Goal: Information Seeking & Learning: Learn about a topic

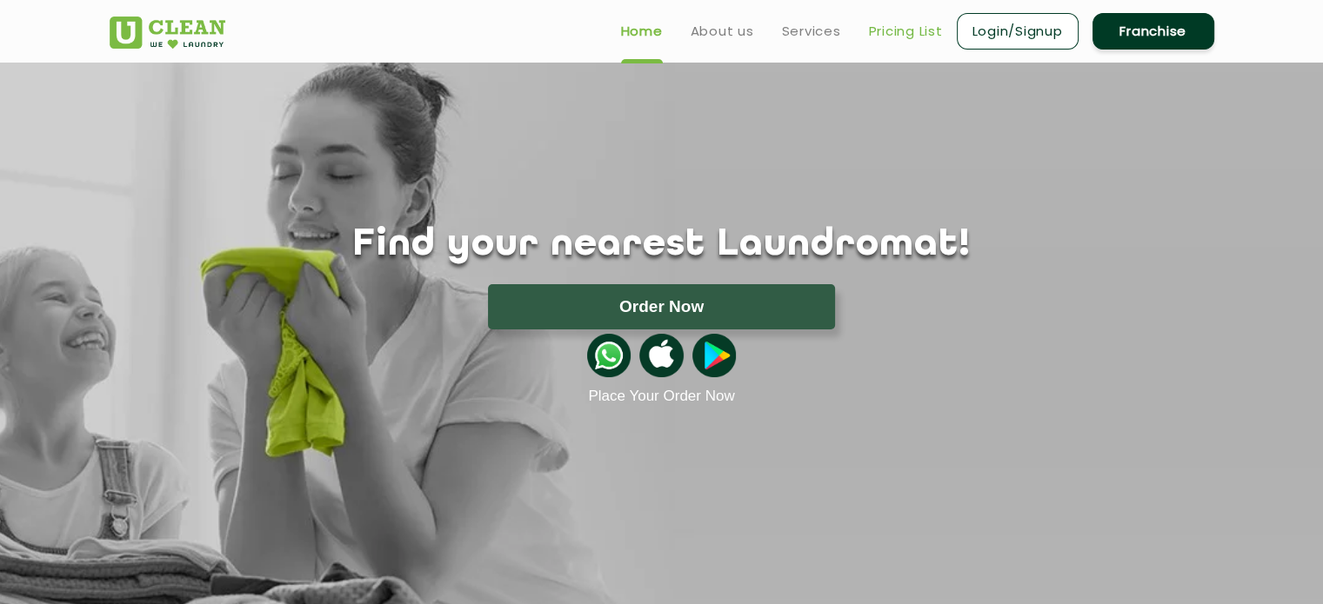
click at [886, 38] on link "Pricing List" at bounding box center [906, 31] width 74 height 21
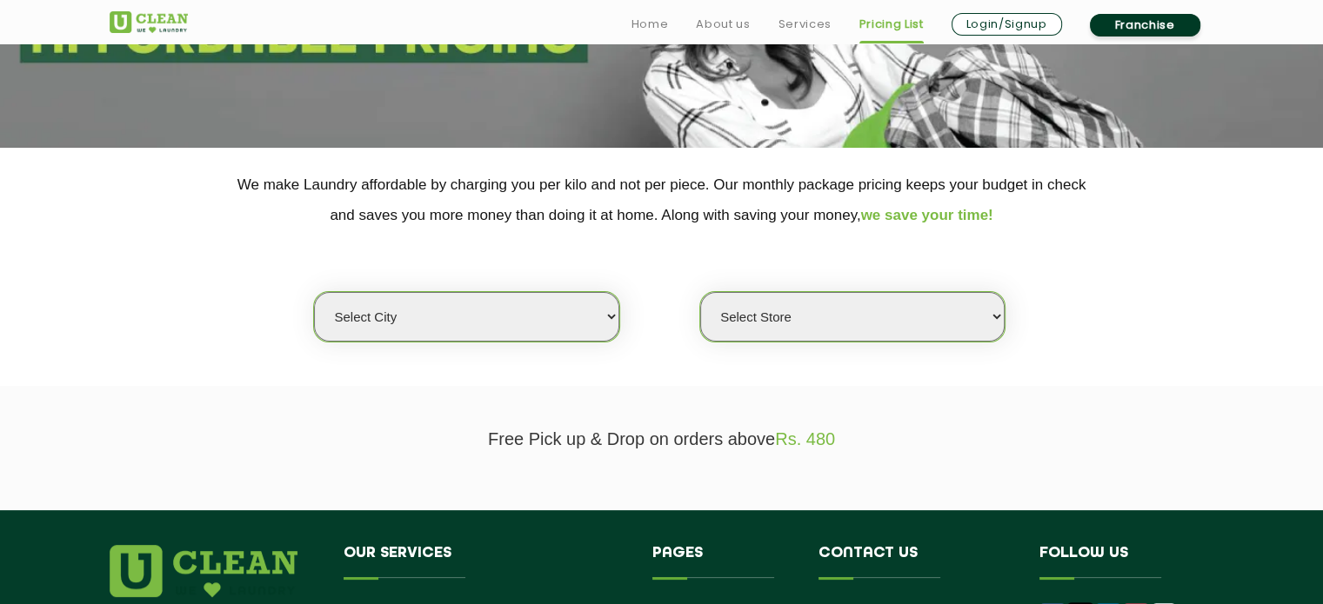
scroll to position [289, 0]
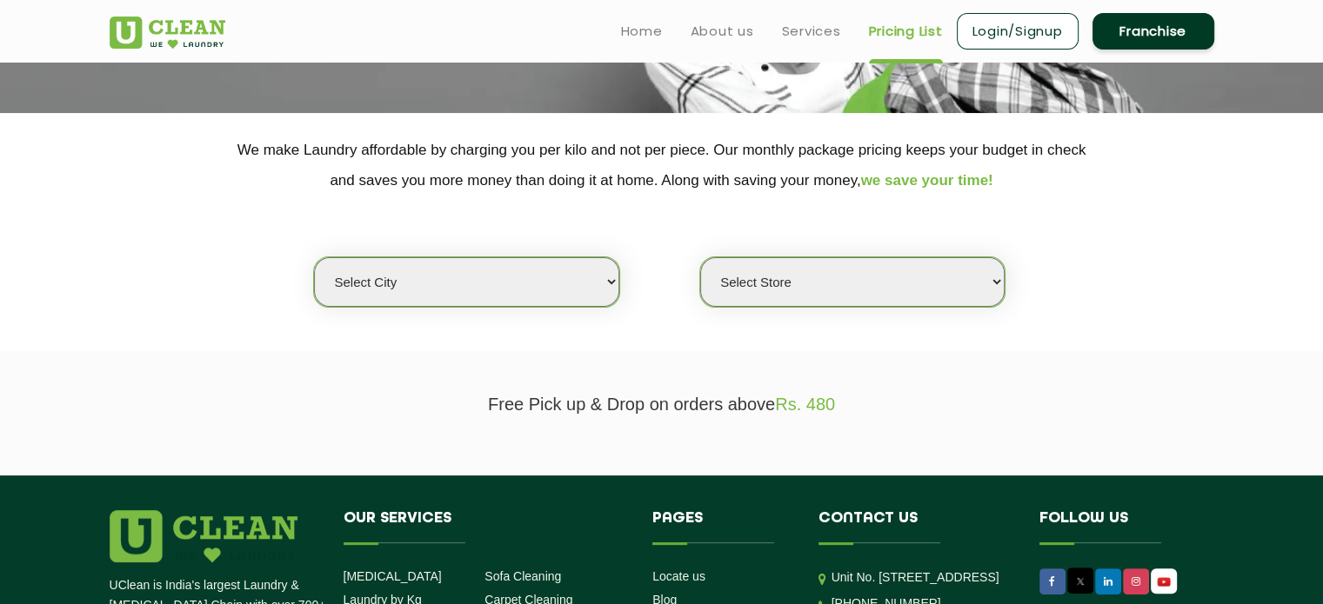
click at [517, 262] on select "Select city [GEOGRAPHIC_DATA] [GEOGRAPHIC_DATA] [GEOGRAPHIC_DATA] [GEOGRAPHIC_D…" at bounding box center [466, 282] width 304 height 50
click at [431, 284] on select "Select city [GEOGRAPHIC_DATA] [GEOGRAPHIC_DATA] [GEOGRAPHIC_DATA] [GEOGRAPHIC_D…" at bounding box center [466, 282] width 304 height 50
select select "206"
click at [314, 257] on select "Select city [GEOGRAPHIC_DATA] [GEOGRAPHIC_DATA] [GEOGRAPHIC_DATA] [GEOGRAPHIC_D…" at bounding box center [466, 282] width 304 height 50
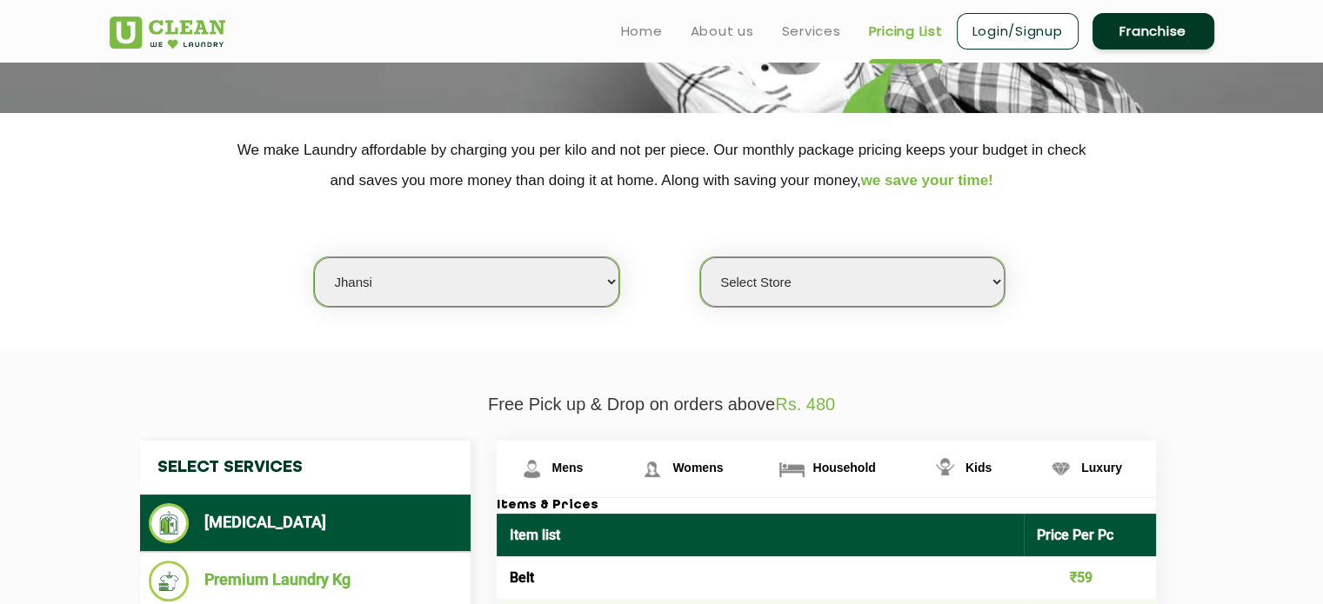
click at [845, 271] on select "Select Store [GEOGRAPHIC_DATA]" at bounding box center [852, 282] width 304 height 50
select select "610"
click at [700, 257] on select "Select Store [GEOGRAPHIC_DATA]" at bounding box center [852, 282] width 304 height 50
click at [771, 344] on section "We make Laundry affordable by charging you per kilo and not per piece. Our mont…" at bounding box center [661, 232] width 1323 height 238
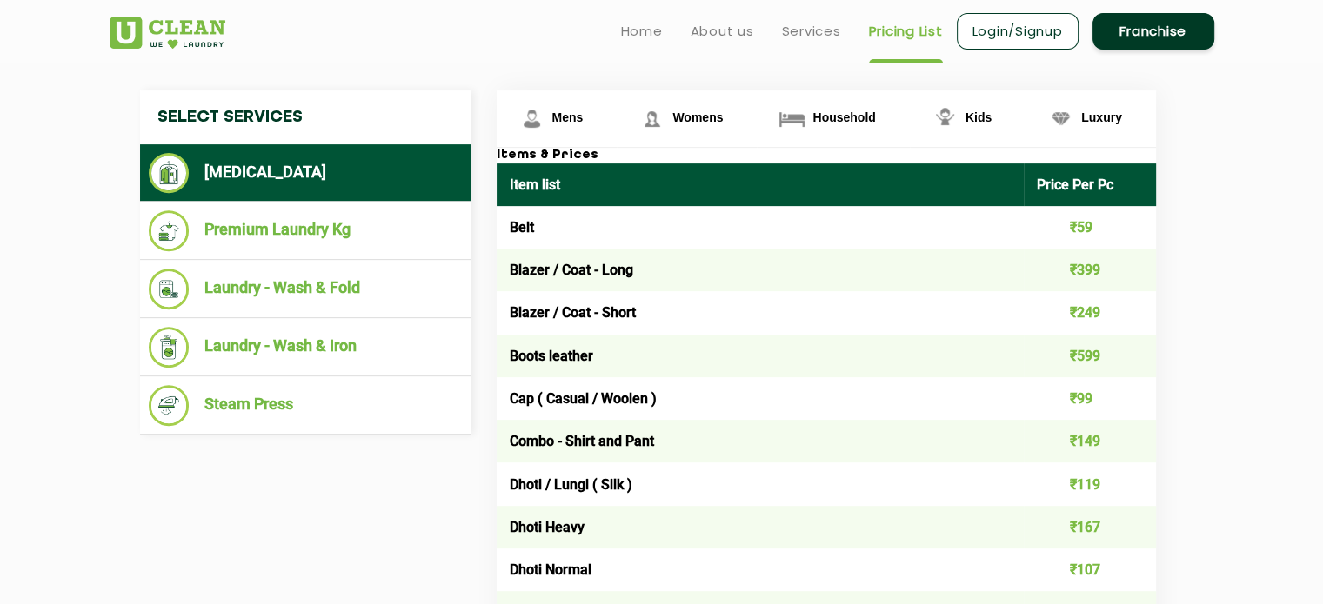
scroll to position [638, 0]
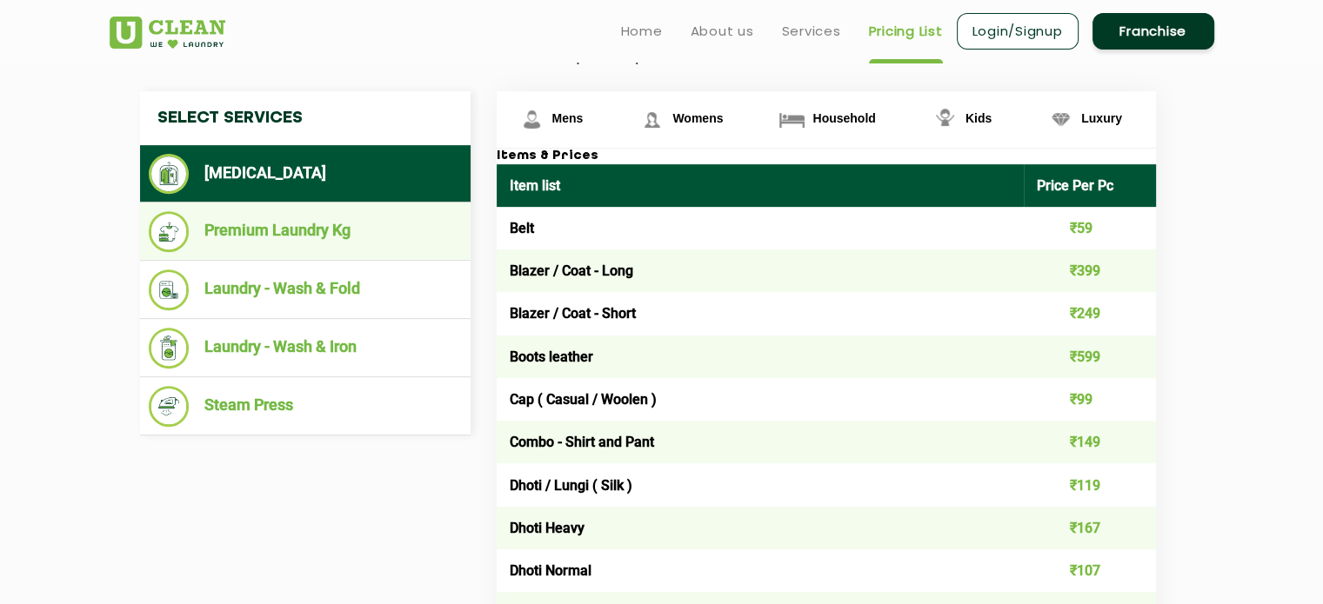
click at [292, 233] on li "Premium Laundry Kg" at bounding box center [305, 231] width 313 height 41
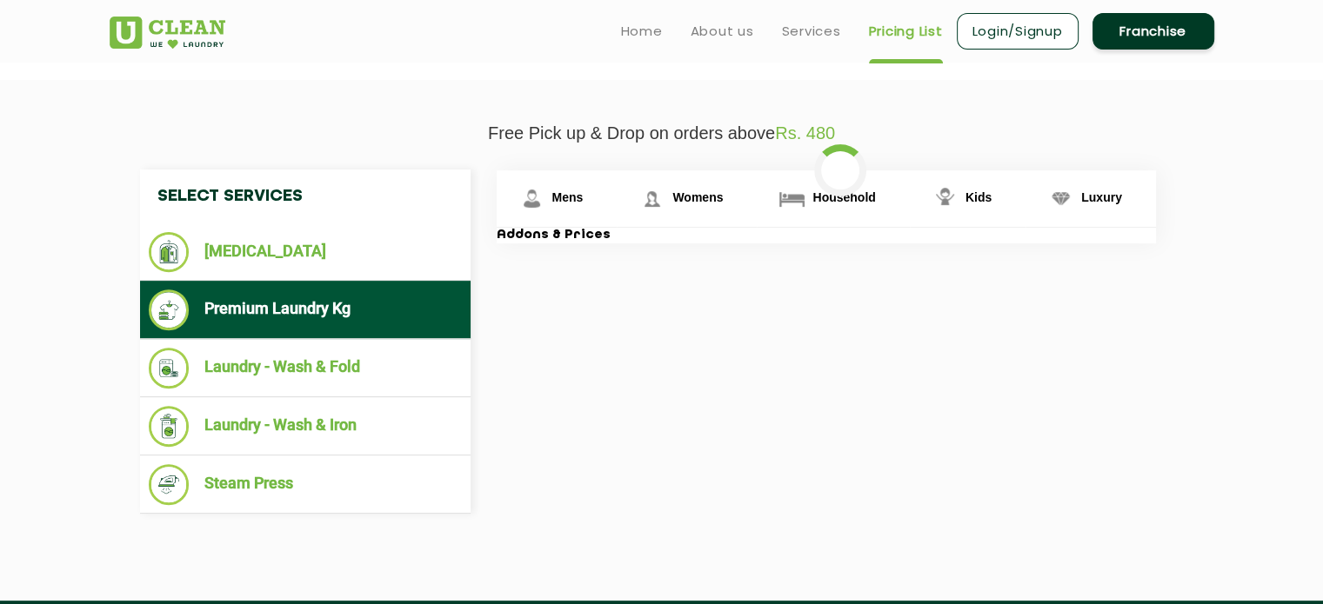
scroll to position [553, 0]
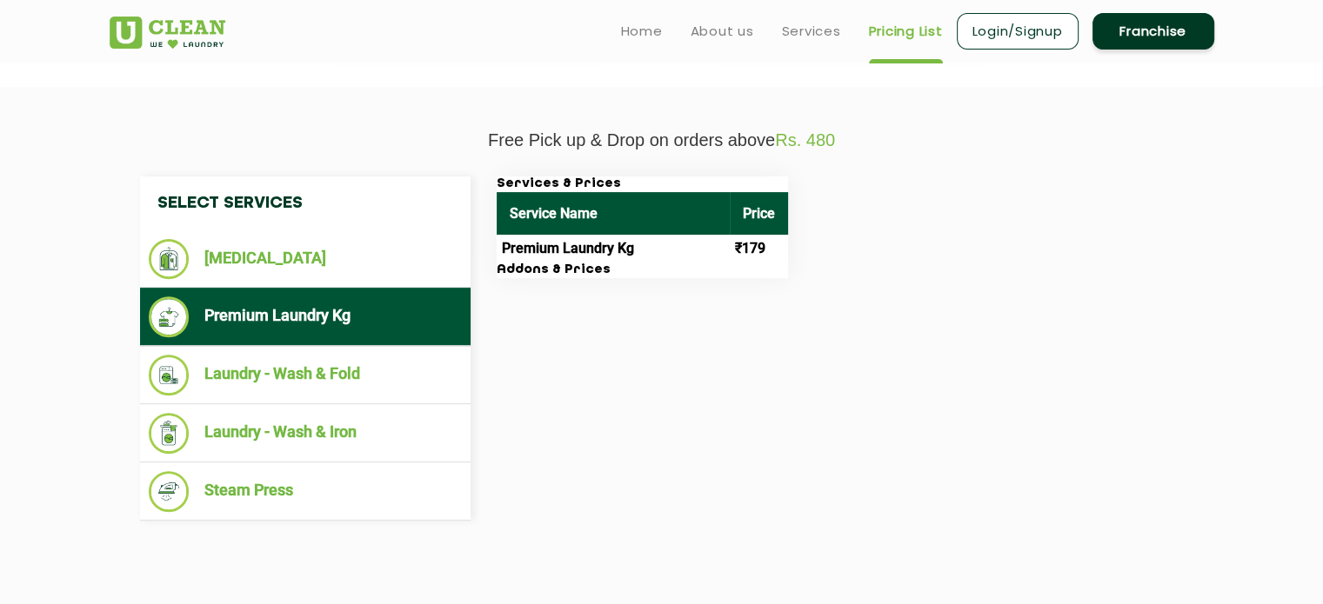
click at [567, 264] on h3 "Addons & Prices" at bounding box center [642, 271] width 291 height 16
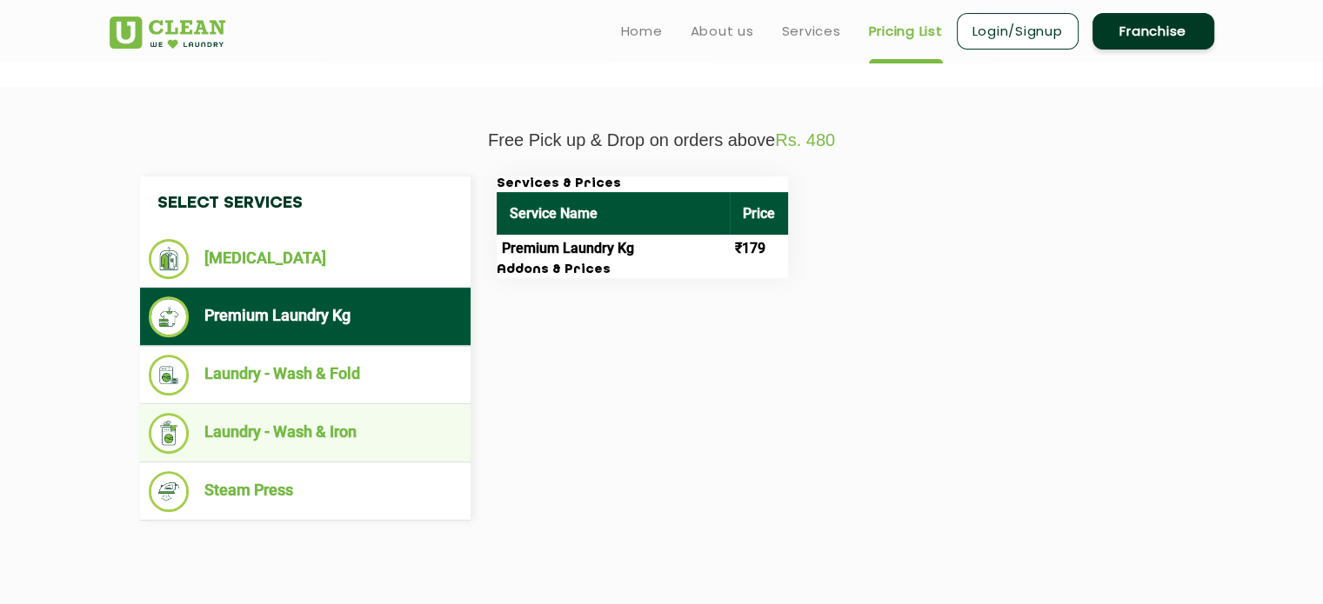
click at [398, 417] on li "Laundry - Wash & Iron" at bounding box center [305, 433] width 313 height 41
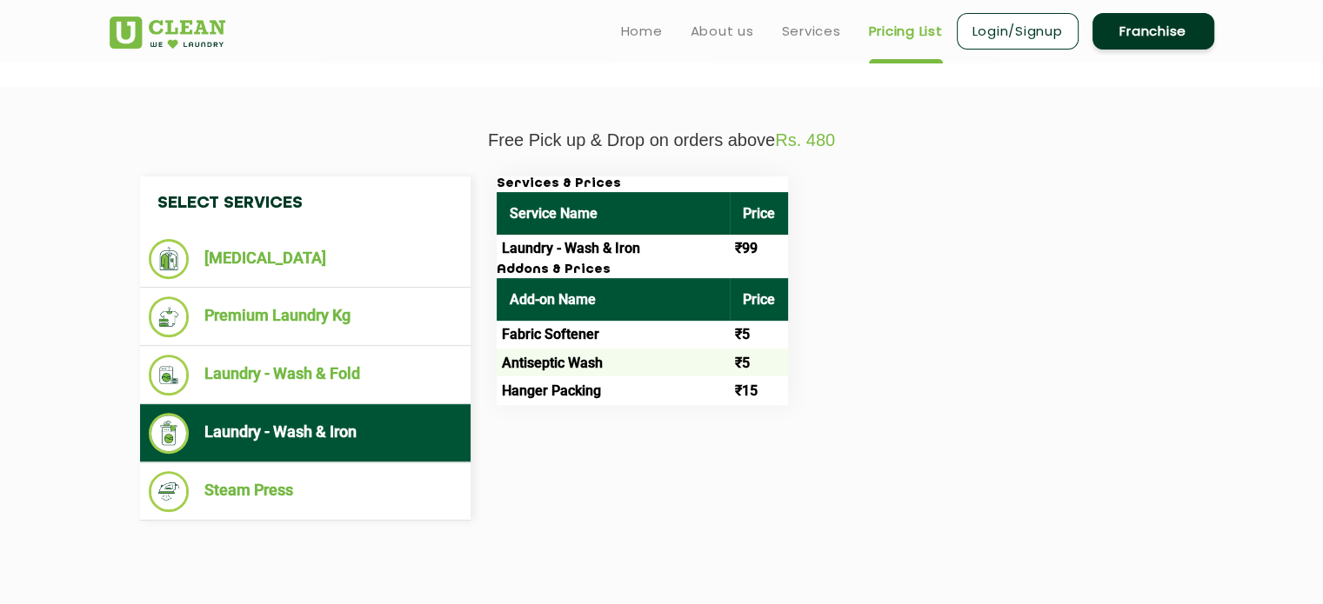
click at [654, 249] on td "Laundry - Wash & Iron" at bounding box center [613, 249] width 233 height 28
click at [724, 357] on td "Antiseptic Wash" at bounding box center [613, 363] width 233 height 28
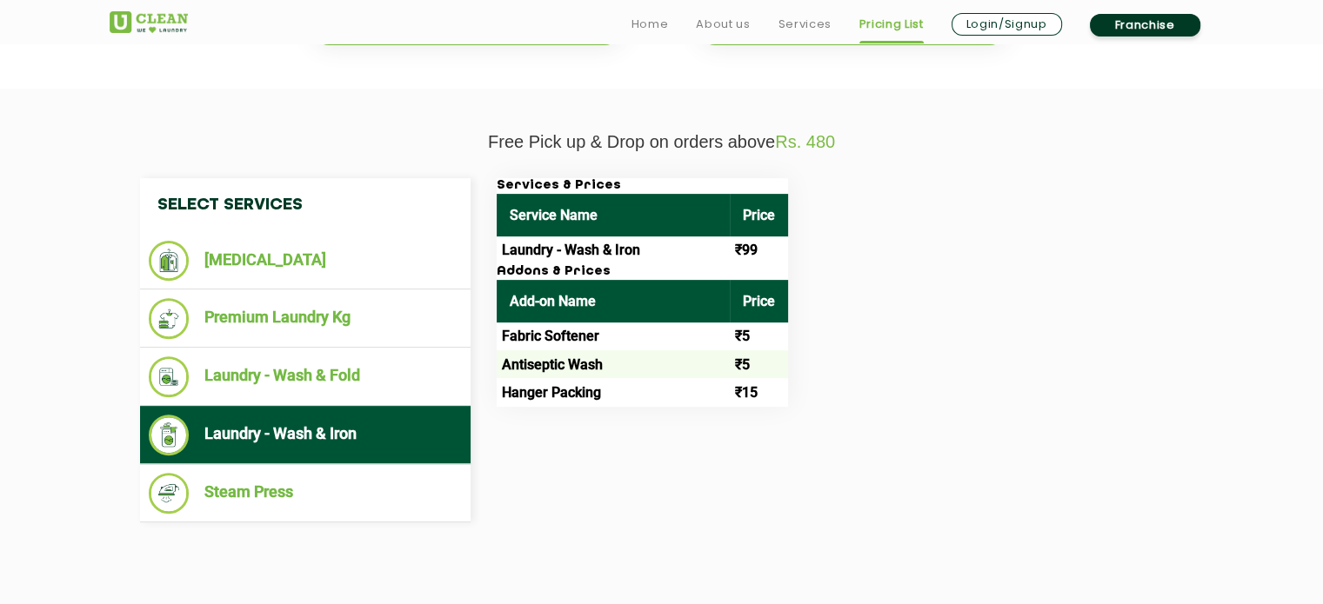
scroll to position [560, 0]
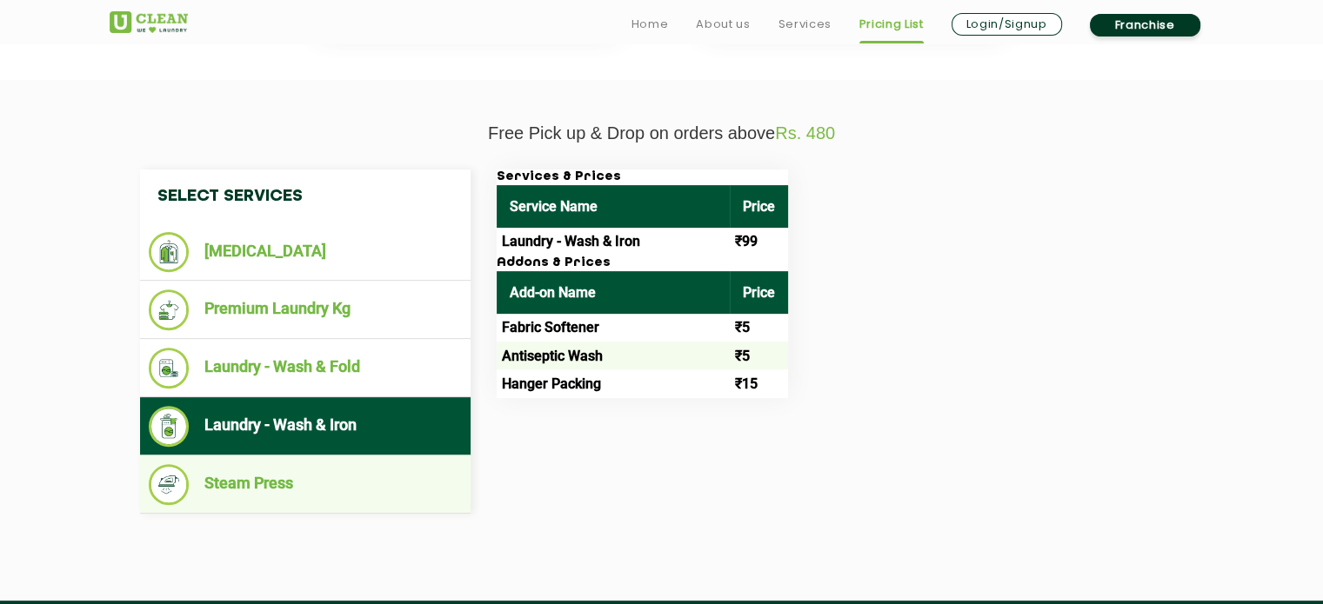
click at [348, 472] on li "Steam Press" at bounding box center [305, 484] width 313 height 41
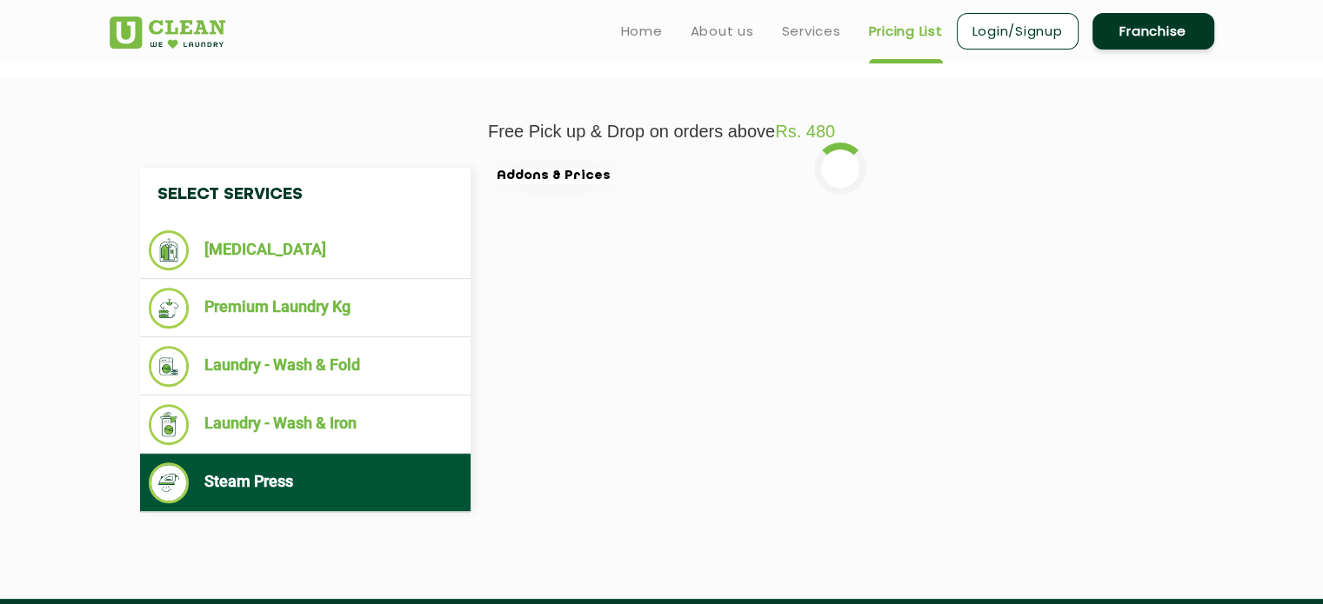
scroll to position [556, 0]
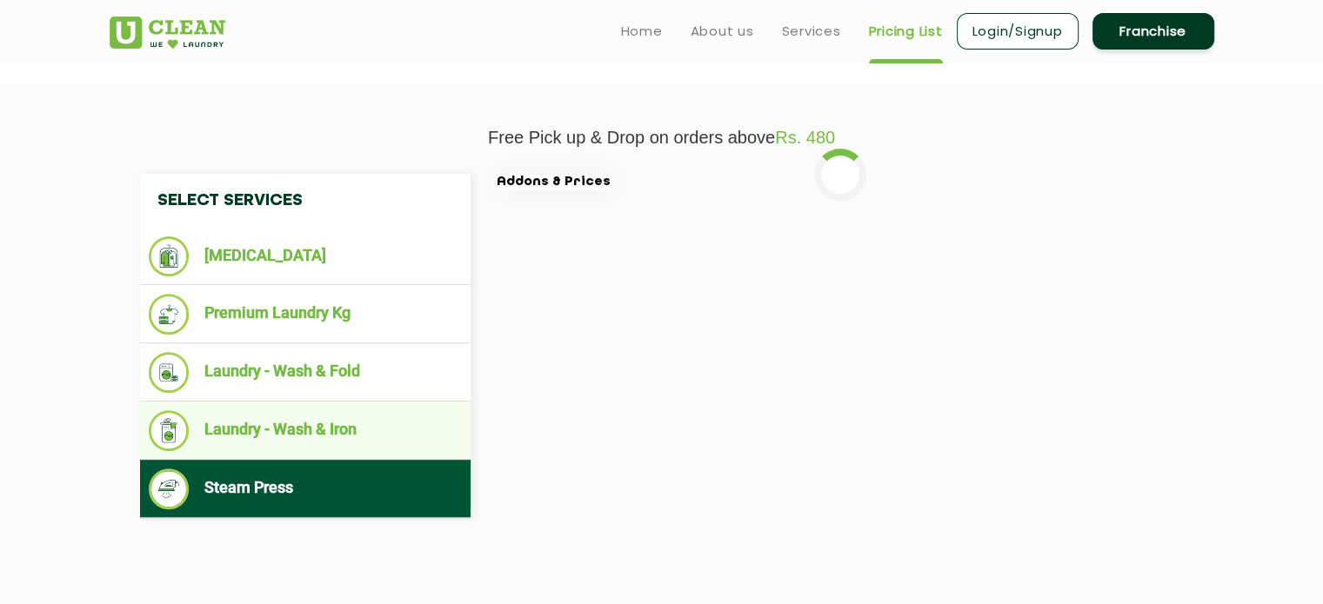
click at [353, 447] on li "Laundry - Wash & Iron" at bounding box center [305, 430] width 313 height 41
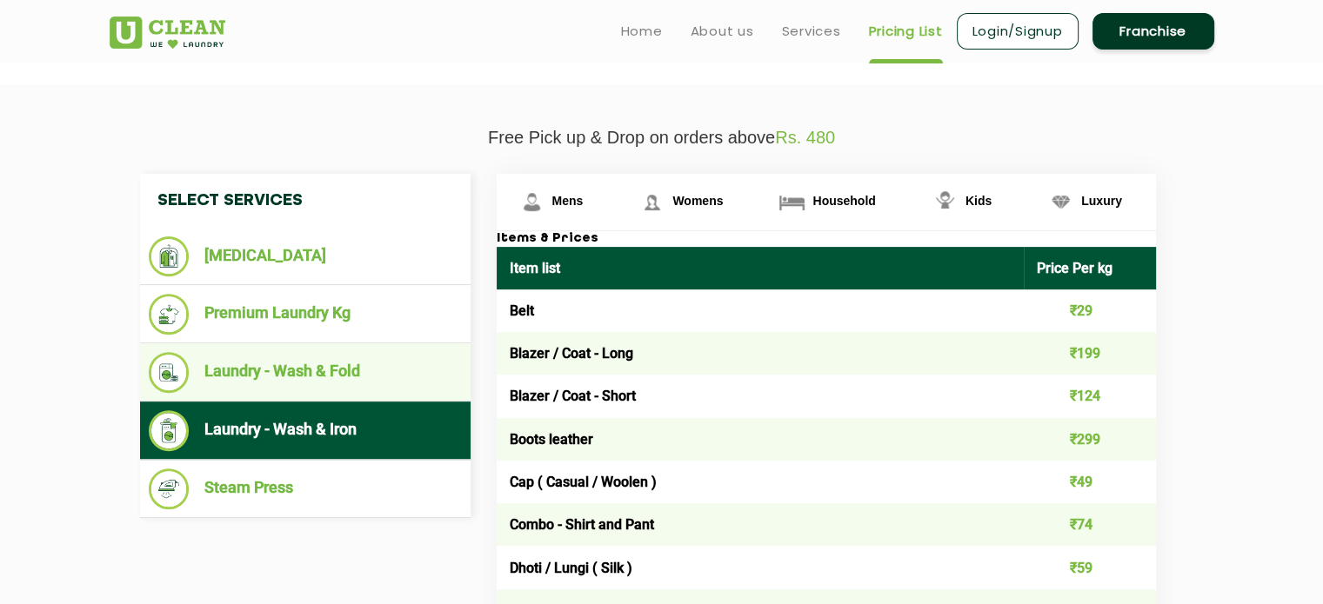
click at [364, 372] on li "Laundry - Wash & Fold" at bounding box center [305, 372] width 313 height 41
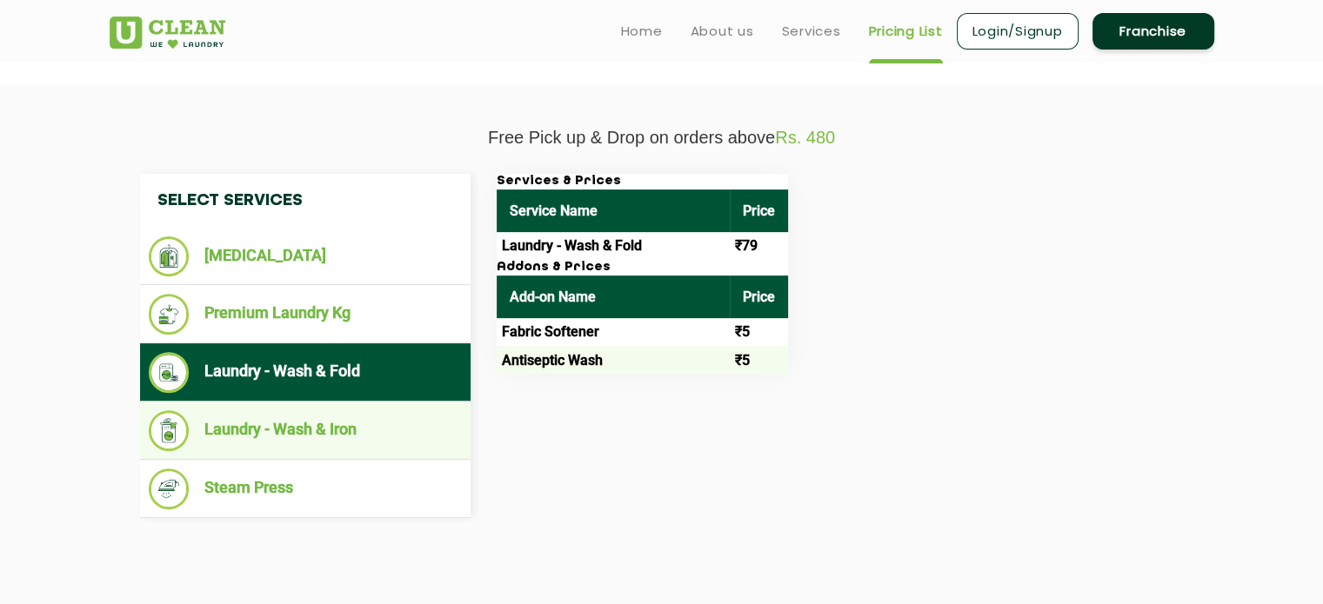
click at [400, 431] on li "Laundry - Wash & Iron" at bounding box center [305, 430] width 313 height 41
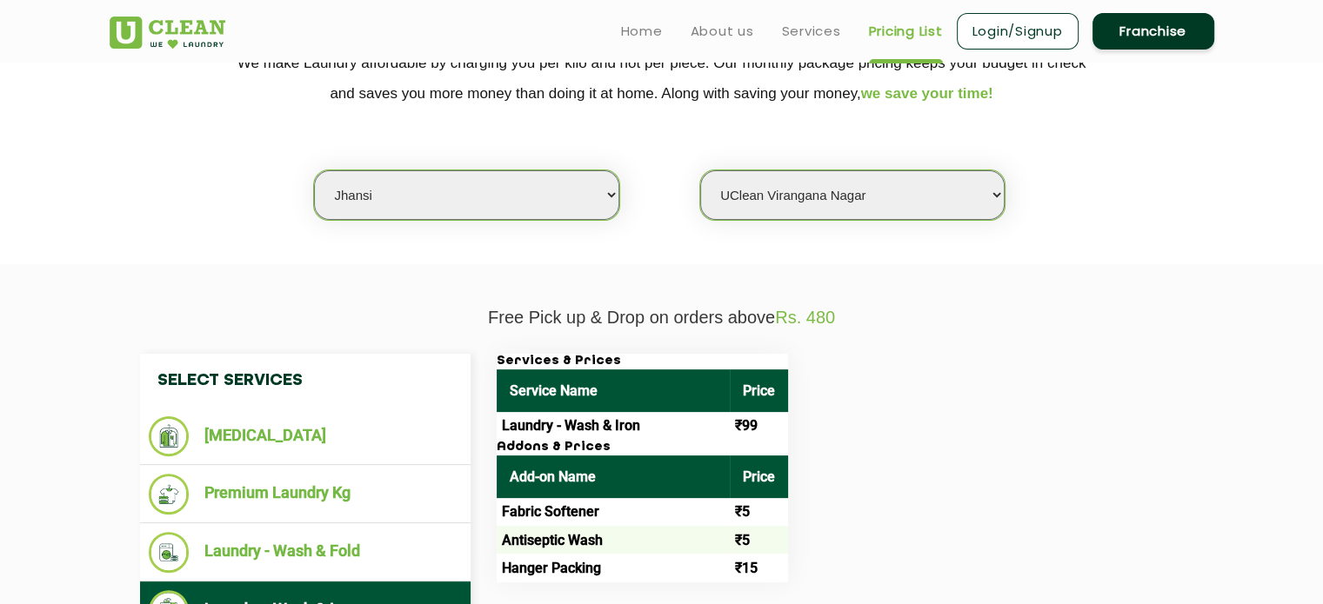
scroll to position [375, 0]
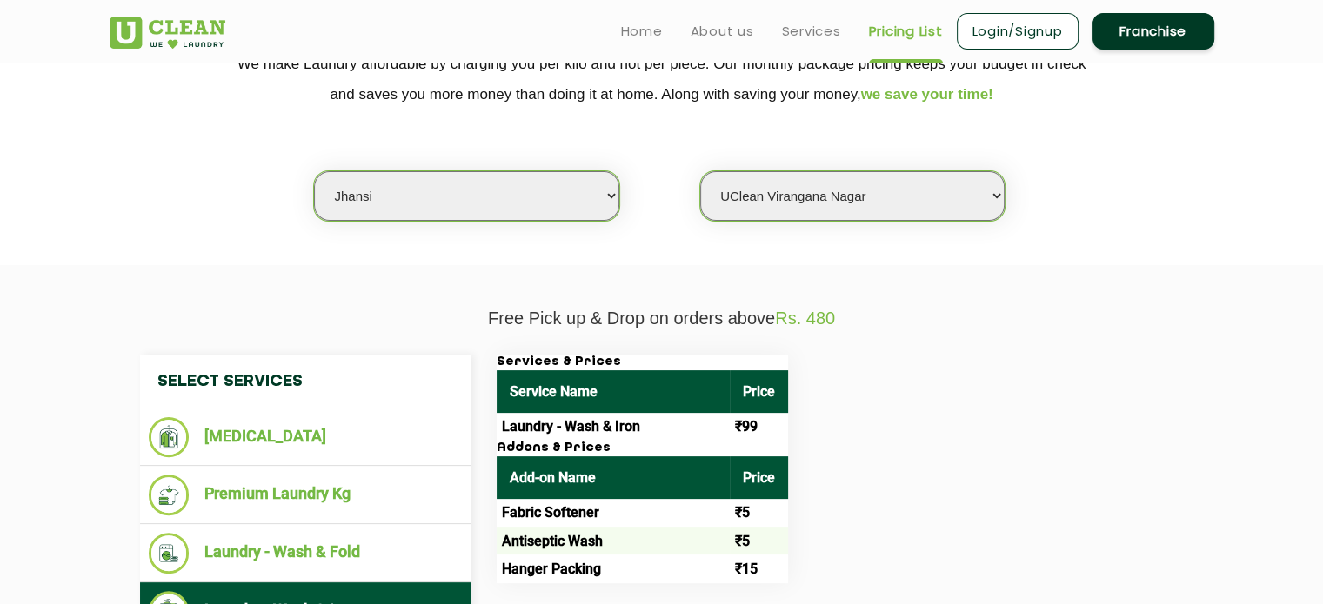
click at [556, 210] on select "Select city [GEOGRAPHIC_DATA] [GEOGRAPHIC_DATA] [GEOGRAPHIC_DATA] [GEOGRAPHIC_D…" at bounding box center [466, 196] width 304 height 50
select select "174"
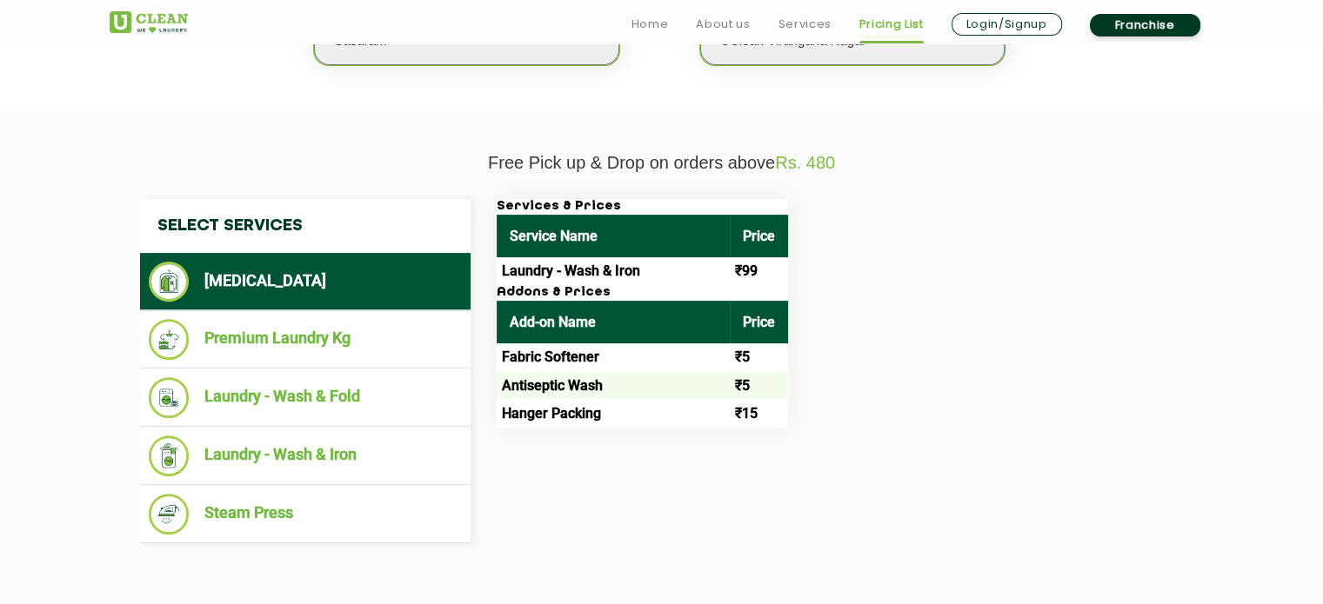
select select "0"
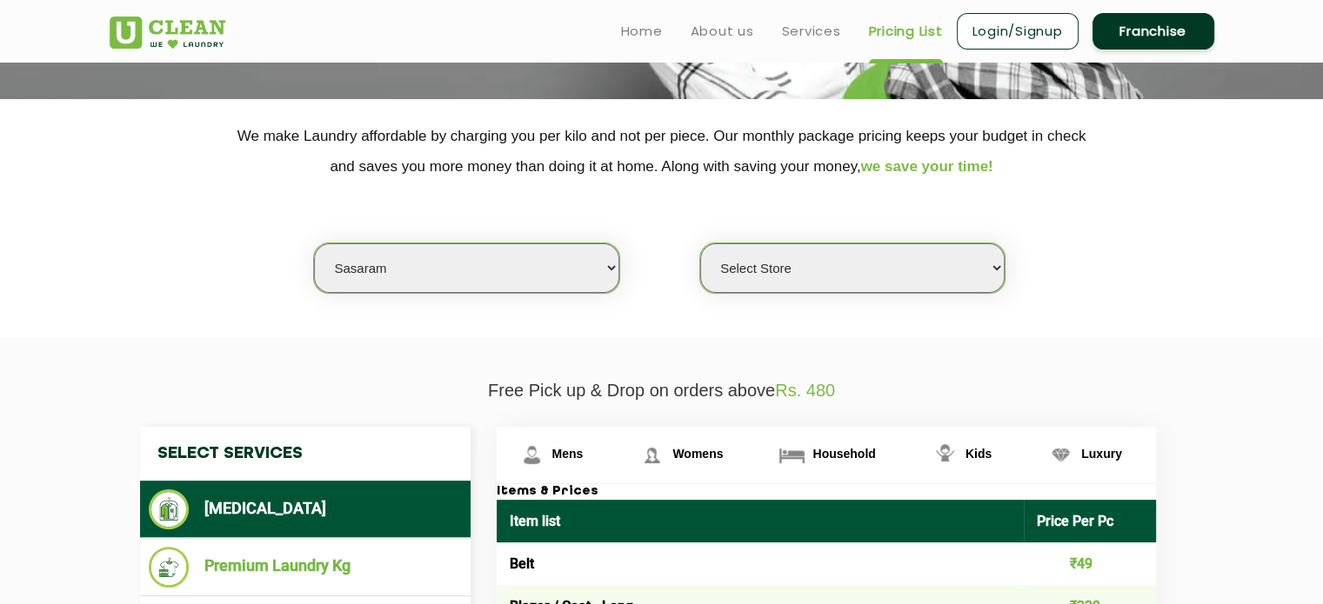
scroll to position [296, 0]
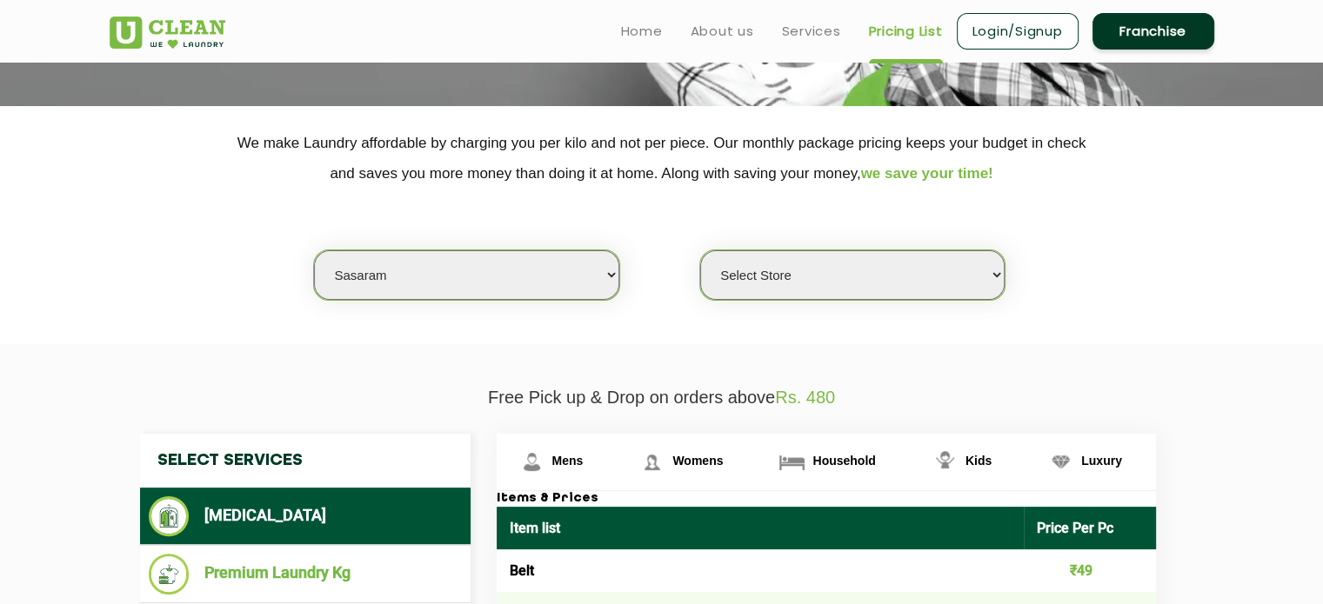
click at [459, 255] on select "Select city [GEOGRAPHIC_DATA] [GEOGRAPHIC_DATA] [GEOGRAPHIC_DATA] [GEOGRAPHIC_D…" at bounding box center [466, 275] width 304 height 50
select select "42"
click at [314, 250] on select "Select city [GEOGRAPHIC_DATA] [GEOGRAPHIC_DATA] [GEOGRAPHIC_DATA] [GEOGRAPHIC_D…" at bounding box center [466, 275] width 304 height 50
select select "0"
click at [838, 288] on select "Select Store" at bounding box center [852, 275] width 304 height 50
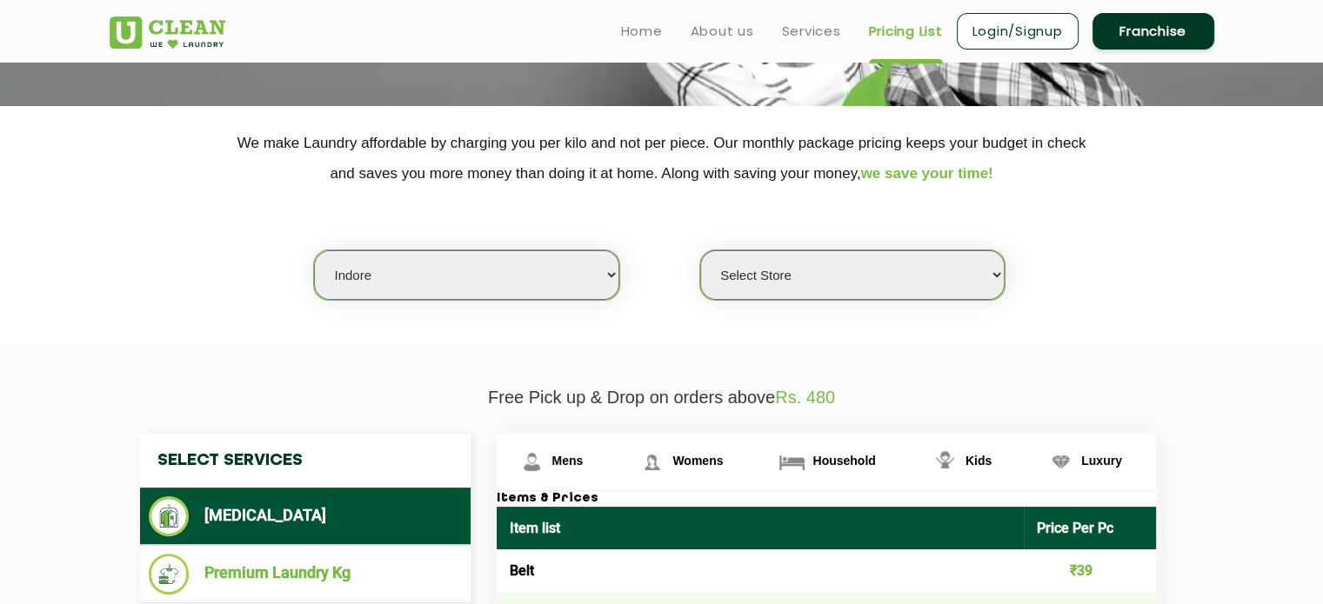
click at [847, 265] on select "Select Store" at bounding box center [852, 275] width 304 height 50
drag, startPoint x: 847, startPoint y: 265, endPoint x: 724, endPoint y: 246, distance: 124.1
click at [724, 246] on div "Select city [GEOGRAPHIC_DATA] [GEOGRAPHIC_DATA] [GEOGRAPHIC_DATA] [GEOGRAPHIC_D…" at bounding box center [662, 245] width 1131 height 112
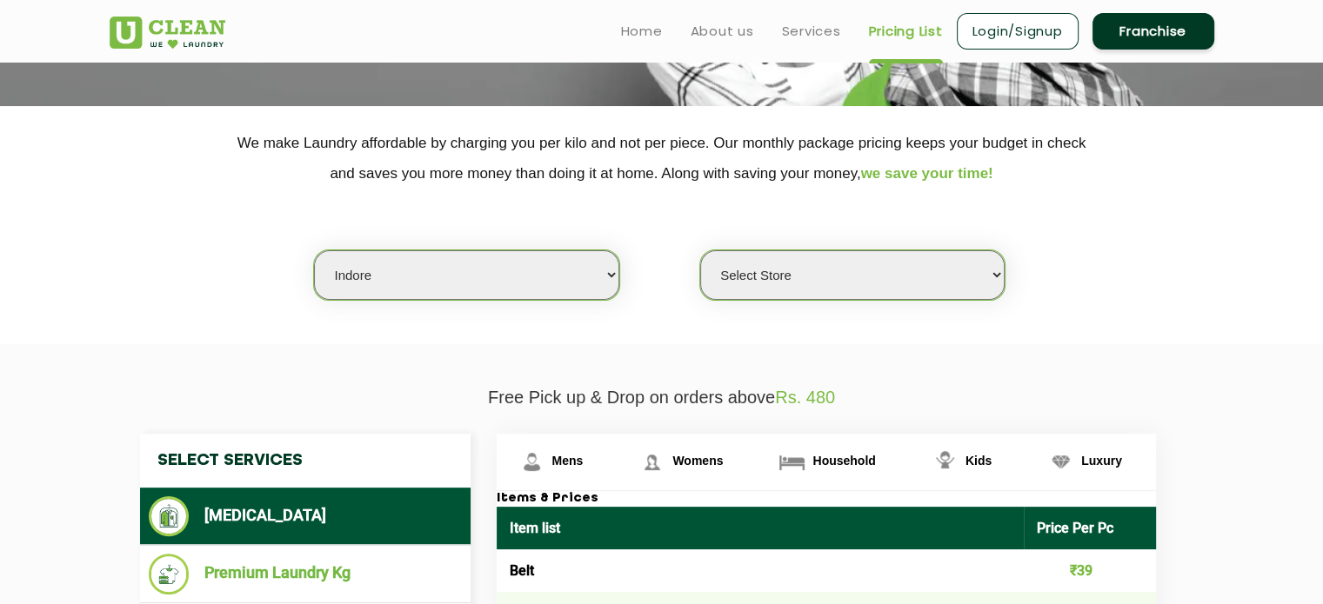
click at [756, 285] on select "Select Store" at bounding box center [852, 275] width 304 height 50
click at [542, 303] on section "We make Laundry affordable by charging you per kilo and not per piece. Our mont…" at bounding box center [661, 225] width 1323 height 238
click at [545, 282] on select "Select city [GEOGRAPHIC_DATA] [GEOGRAPHIC_DATA] [GEOGRAPHIC_DATA] [GEOGRAPHIC_D…" at bounding box center [466, 275] width 304 height 50
click at [314, 250] on select "Select city [GEOGRAPHIC_DATA] [GEOGRAPHIC_DATA] [GEOGRAPHIC_DATA] [GEOGRAPHIC_D…" at bounding box center [466, 275] width 304 height 50
click at [744, 278] on select "Select Store" at bounding box center [852, 275] width 304 height 50
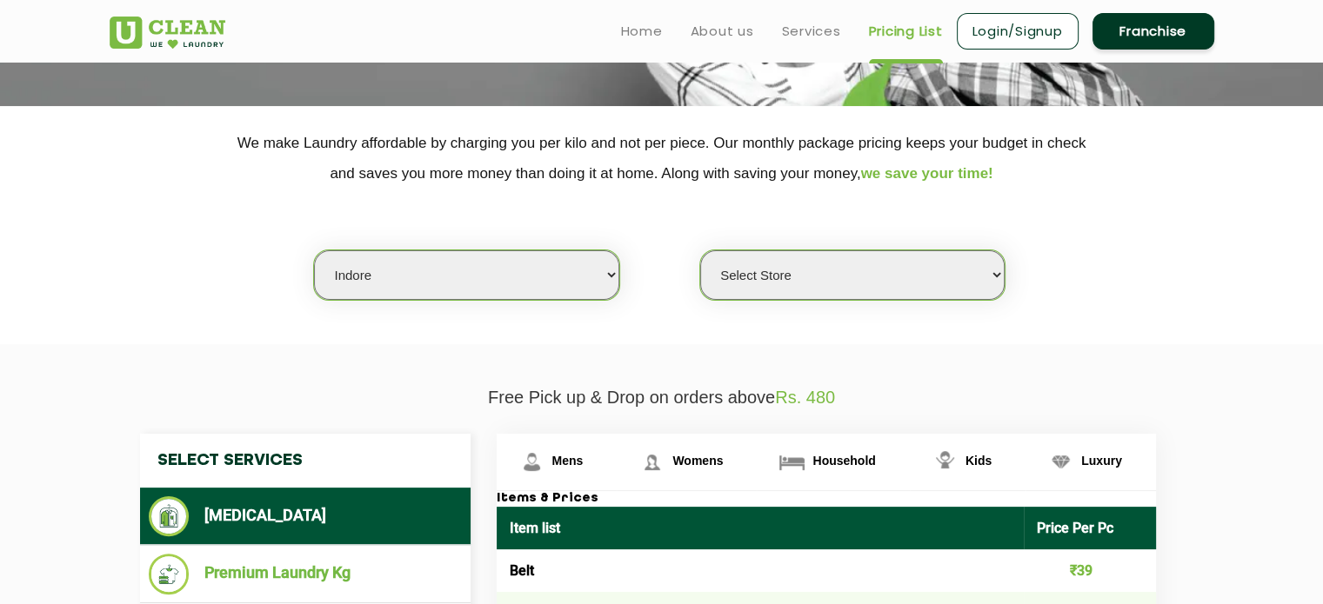
click at [744, 278] on select "Select Store" at bounding box center [852, 275] width 304 height 50
click at [617, 330] on section "We make Laundry affordable by charging you per kilo and not per piece. Our mont…" at bounding box center [661, 225] width 1323 height 238
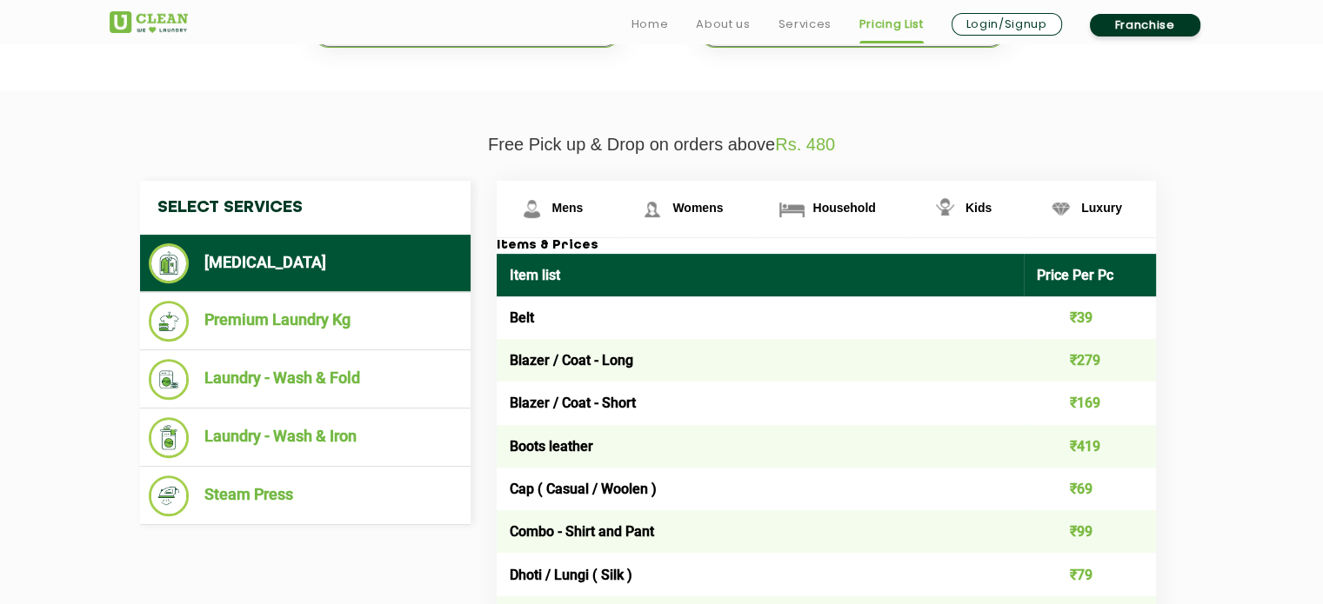
scroll to position [552, 0]
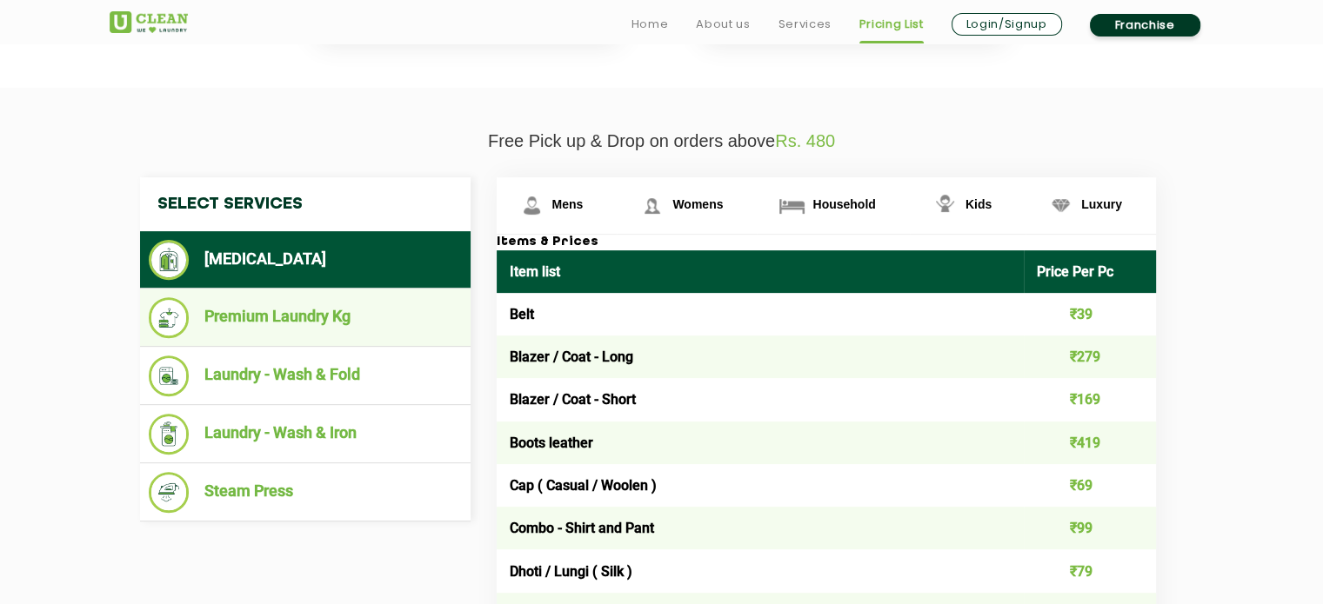
click at [386, 330] on li "Premium Laundry Kg" at bounding box center [305, 317] width 313 height 41
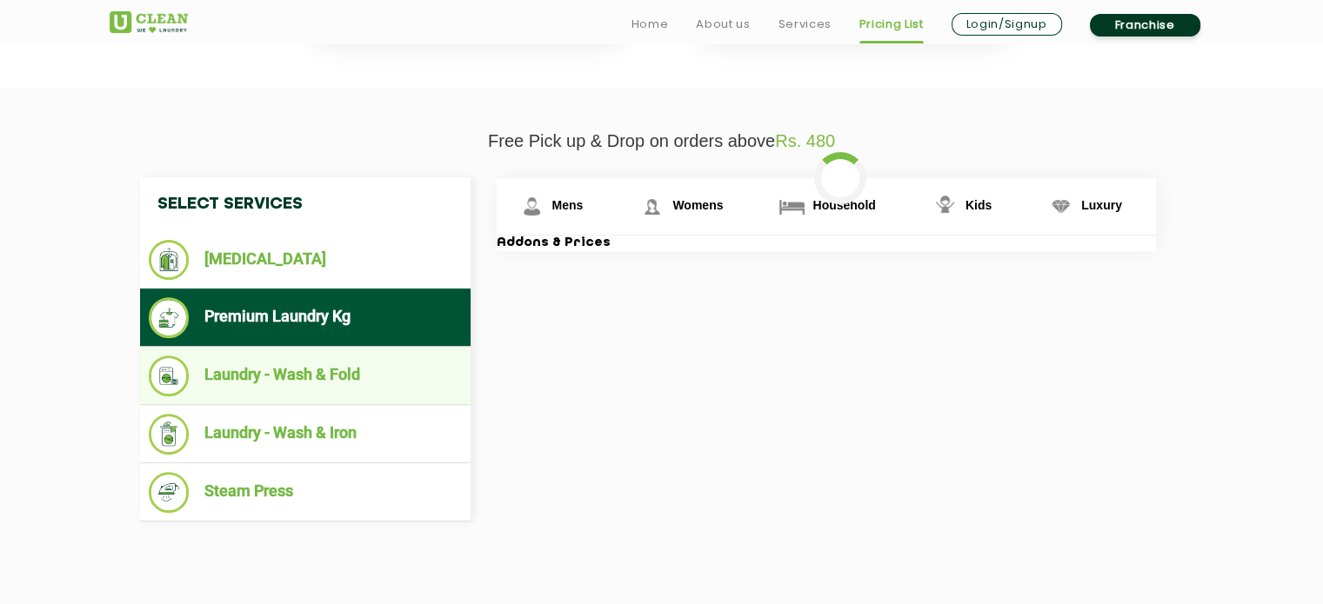
click at [358, 356] on li "Laundry - Wash & Fold" at bounding box center [305, 376] width 313 height 41
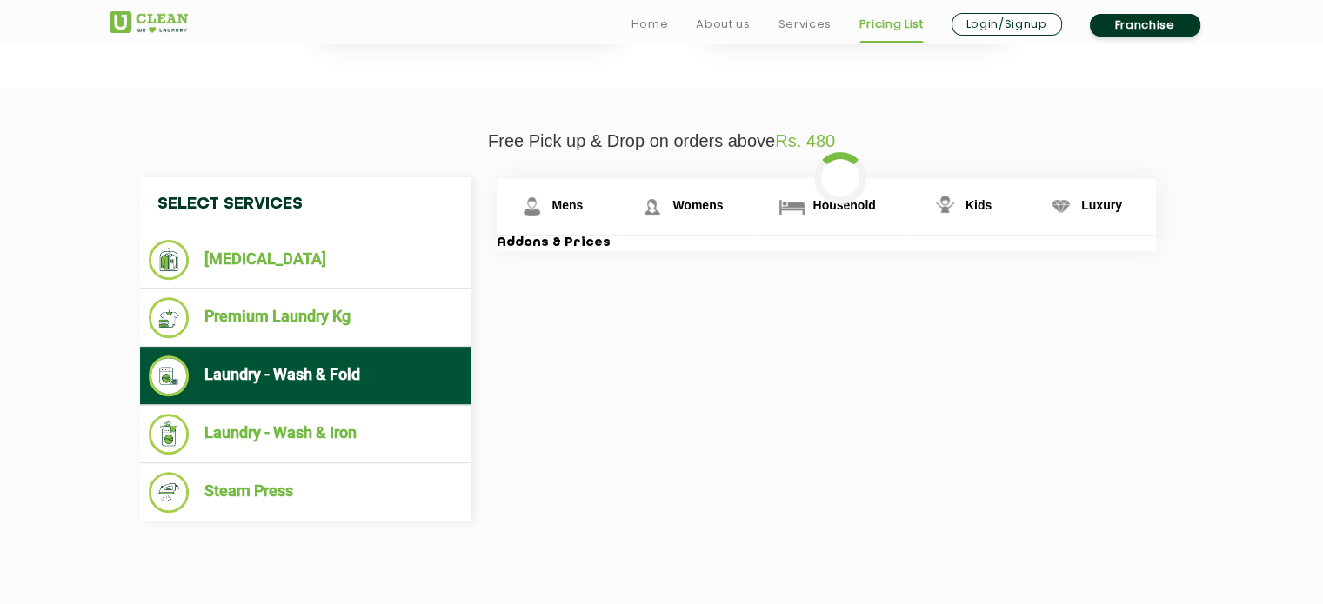
click at [361, 392] on li "Laundry - Wash & Fold" at bounding box center [305, 376] width 313 height 41
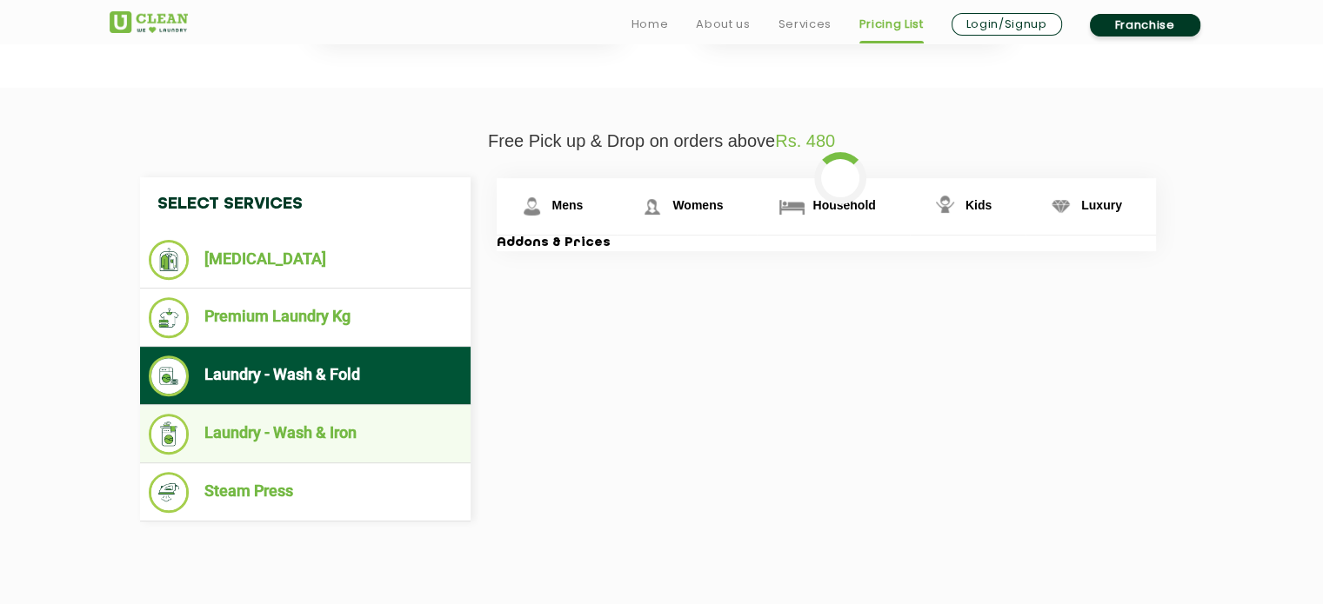
click at [363, 414] on li "Laundry - Wash & Iron" at bounding box center [305, 434] width 313 height 41
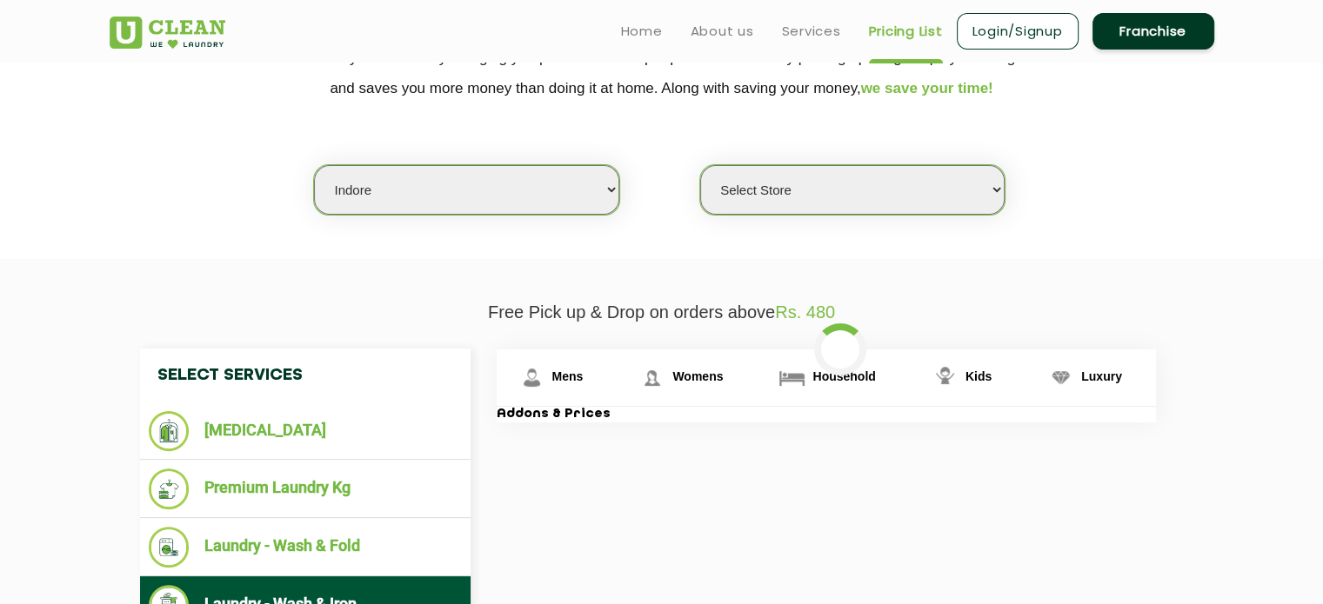
scroll to position [377, 0]
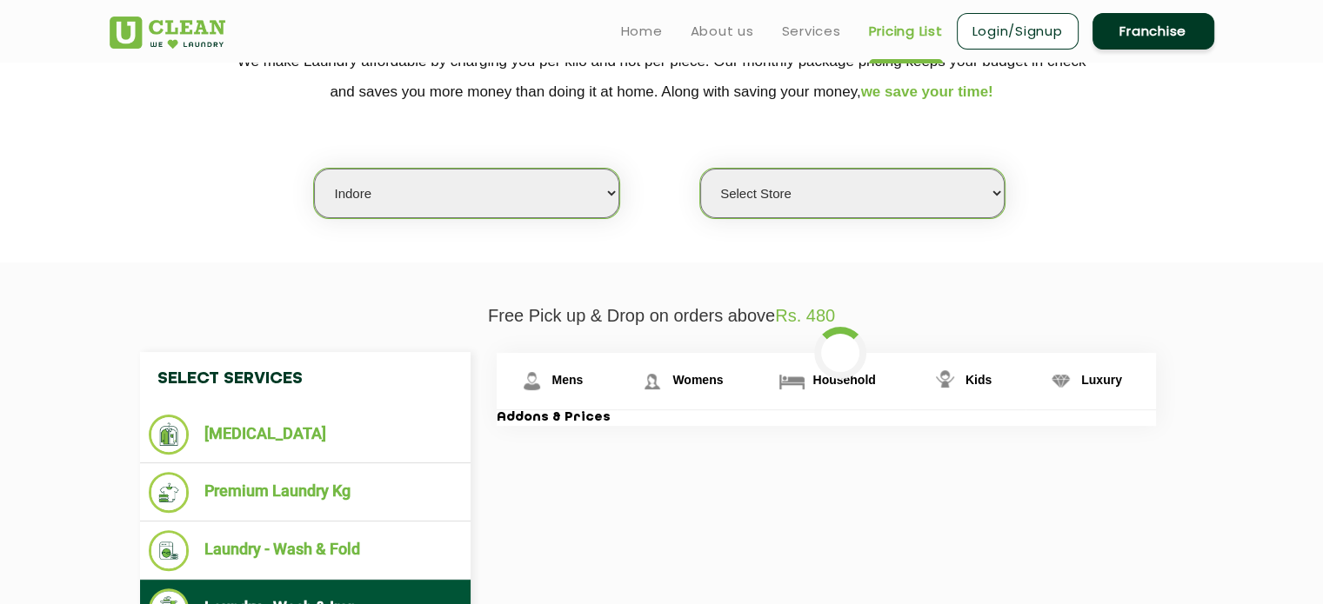
click at [560, 187] on select "Select city [GEOGRAPHIC_DATA] [GEOGRAPHIC_DATA] [GEOGRAPHIC_DATA] [GEOGRAPHIC_D…" at bounding box center [466, 194] width 304 height 50
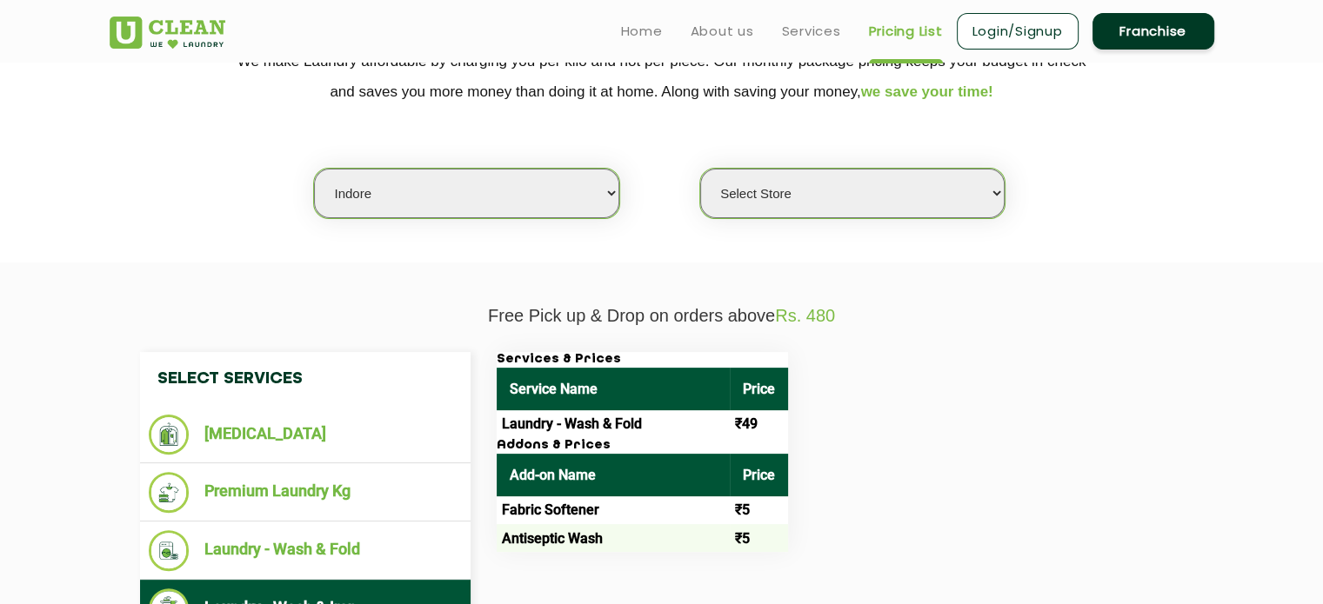
click at [706, 195] on select "Select Store" at bounding box center [852, 194] width 304 height 50
click at [645, 215] on div "Select city [GEOGRAPHIC_DATA] [GEOGRAPHIC_DATA] [GEOGRAPHIC_DATA] [GEOGRAPHIC_D…" at bounding box center [662, 163] width 1131 height 112
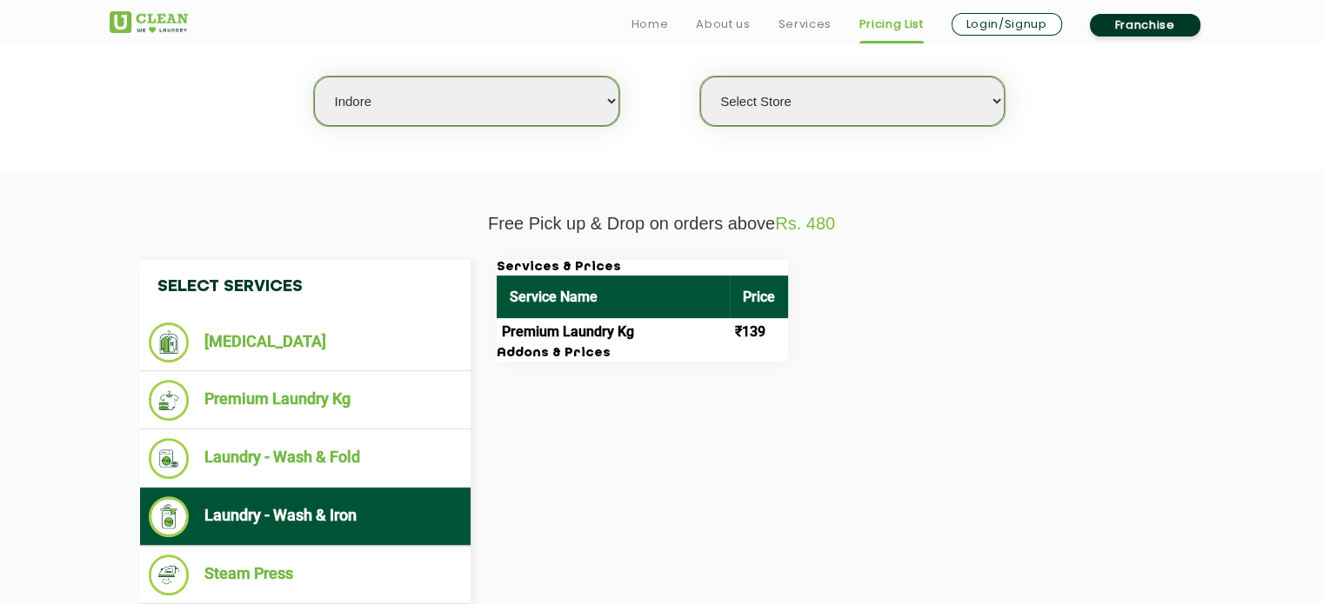
scroll to position [475, 0]
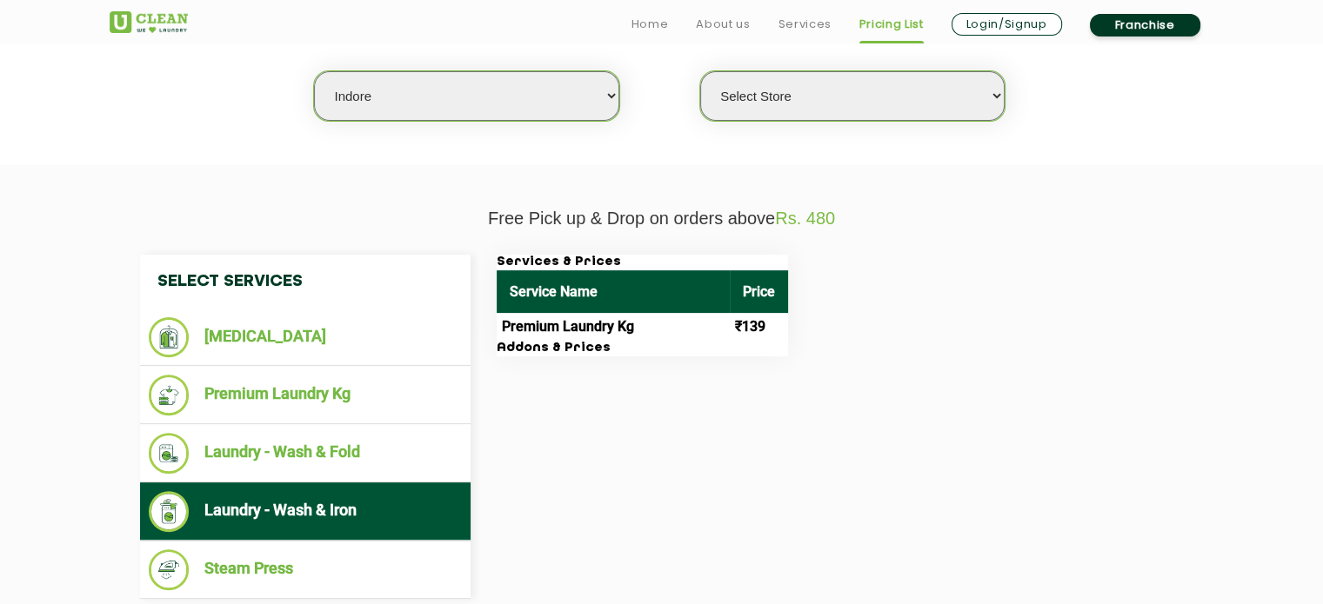
click at [374, 487] on ul "Laundry - Wash & Iron" at bounding box center [305, 512] width 330 height 58
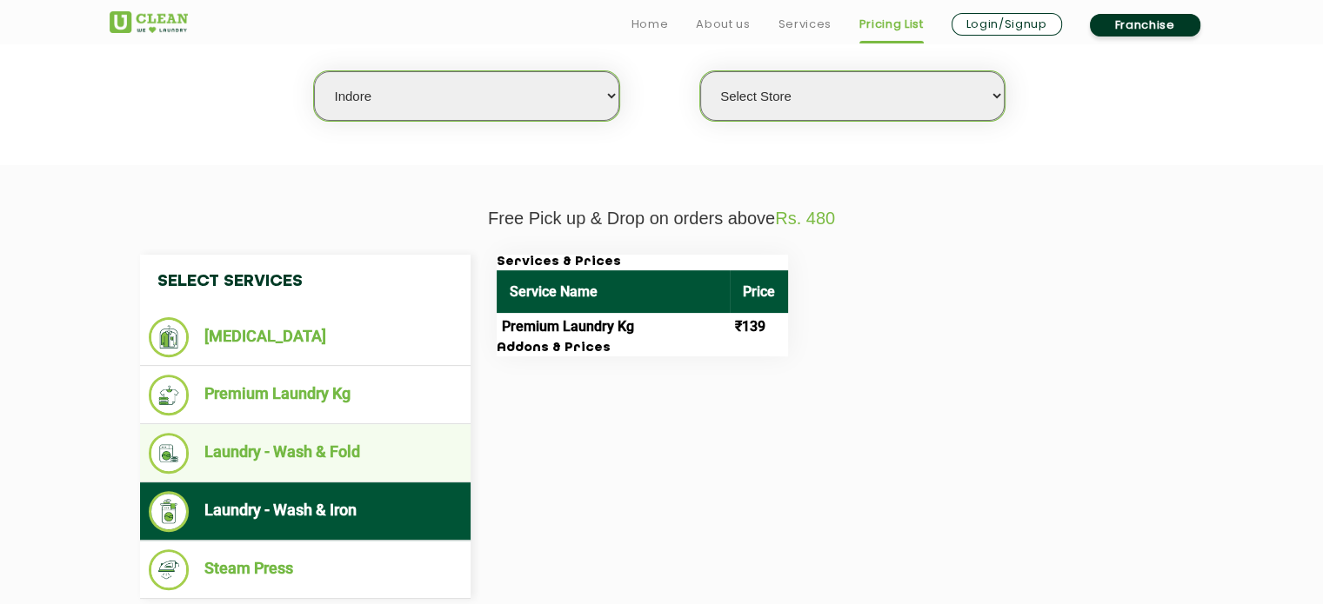
click at [384, 440] on li "Laundry - Wash & Fold" at bounding box center [305, 453] width 313 height 41
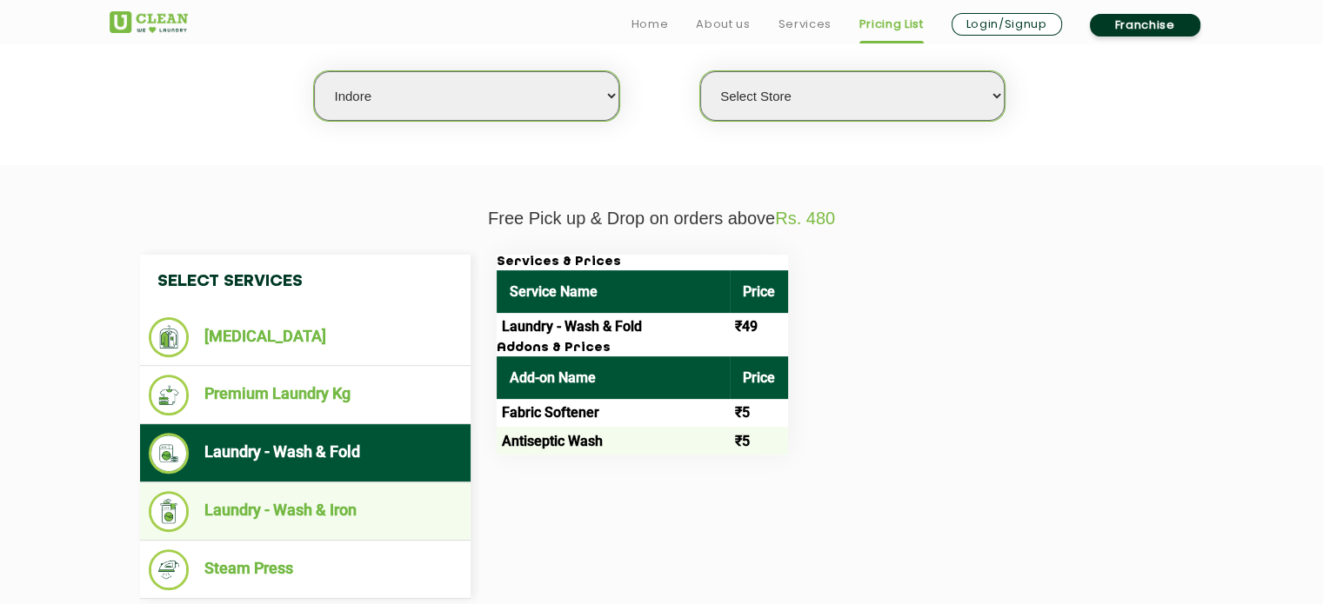
click at [384, 486] on ul "Laundry - Wash & Iron" at bounding box center [305, 512] width 330 height 58
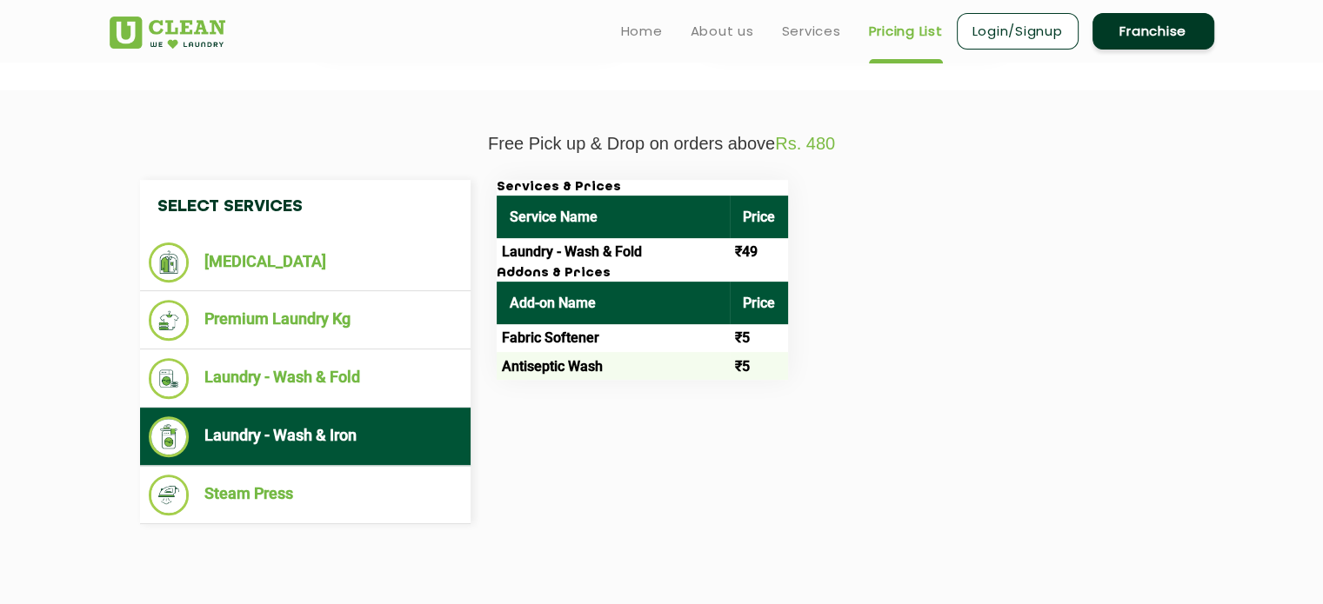
scroll to position [557, 0]
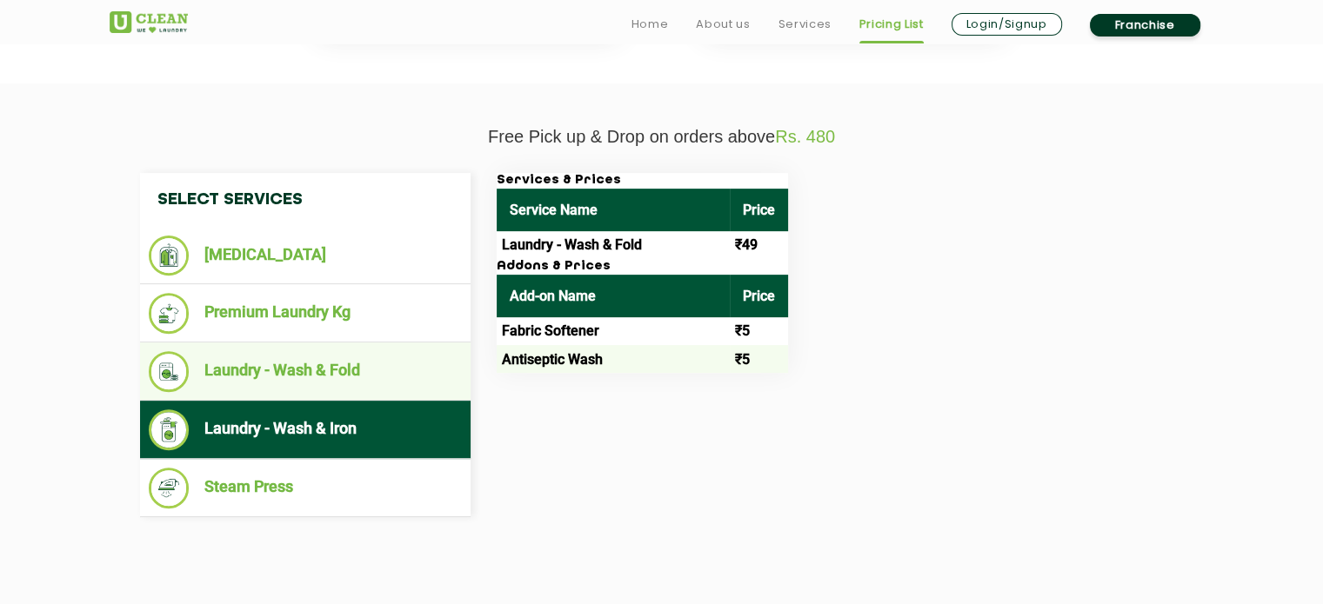
click at [327, 376] on li "Laundry - Wash & Fold" at bounding box center [305, 371] width 313 height 41
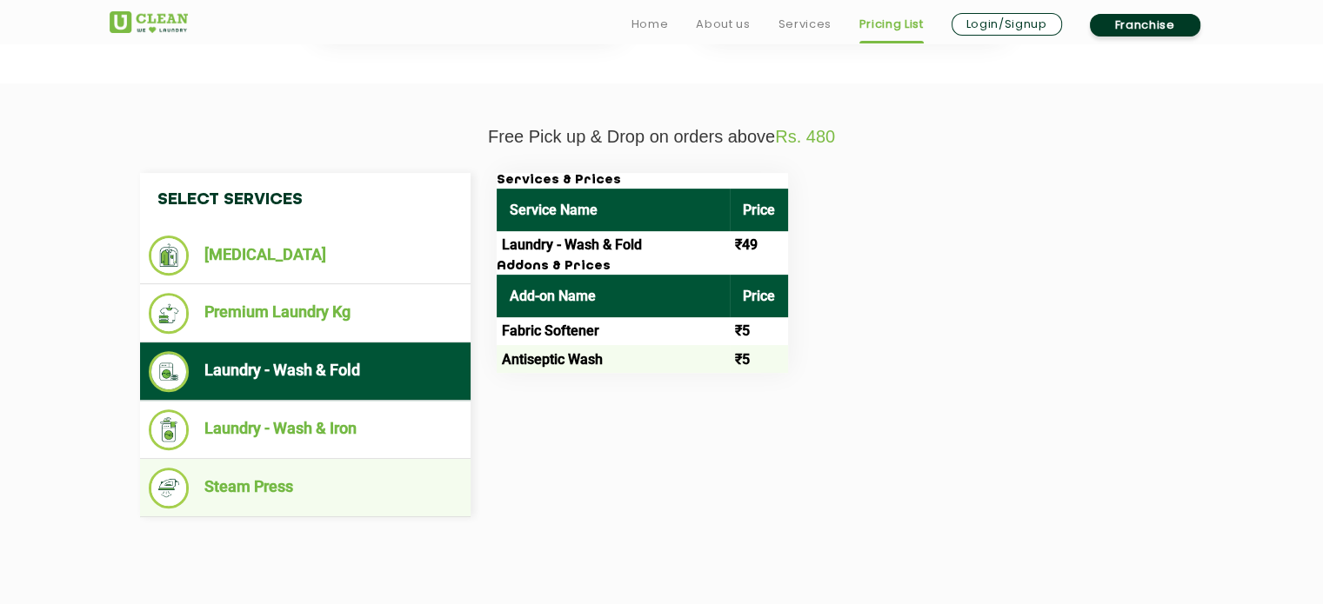
click at [337, 460] on ul "Steam Press" at bounding box center [305, 488] width 330 height 58
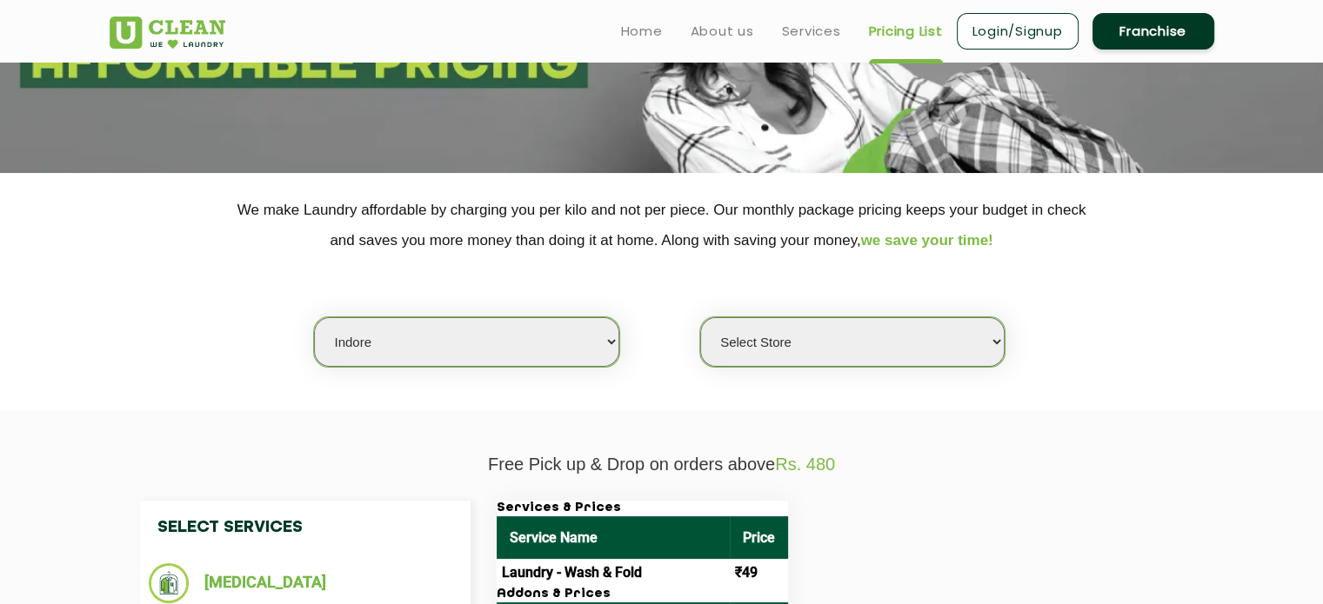
scroll to position [208, 0]
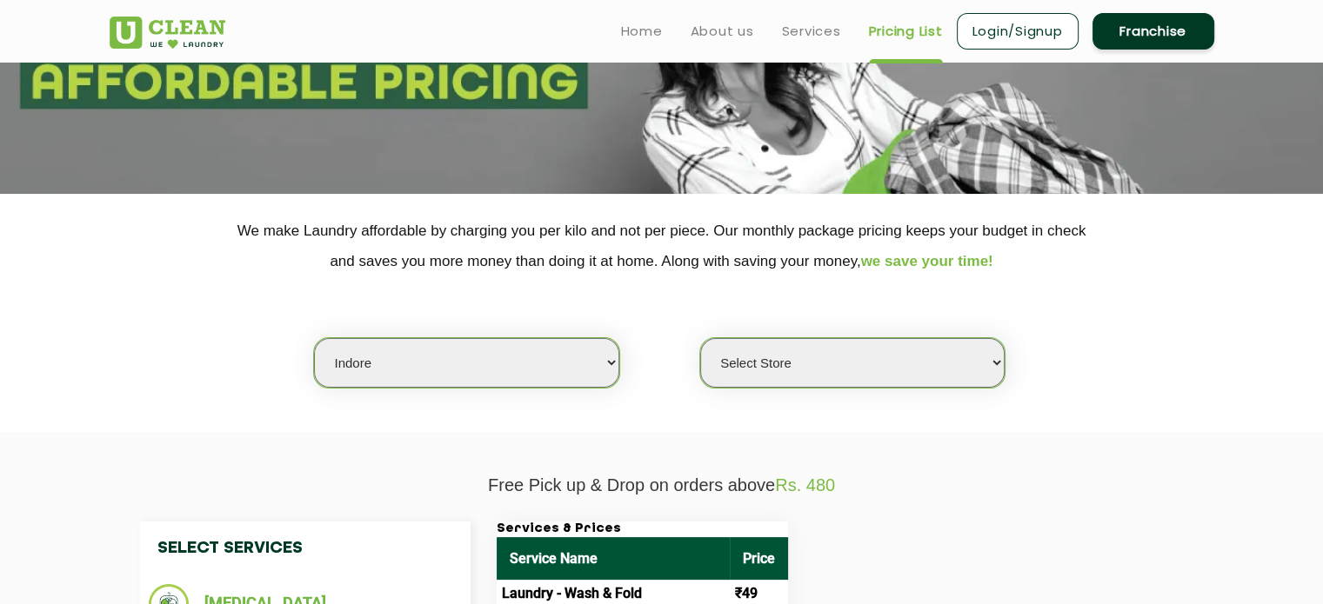
click at [769, 376] on select "Select Store" at bounding box center [852, 363] width 304 height 50
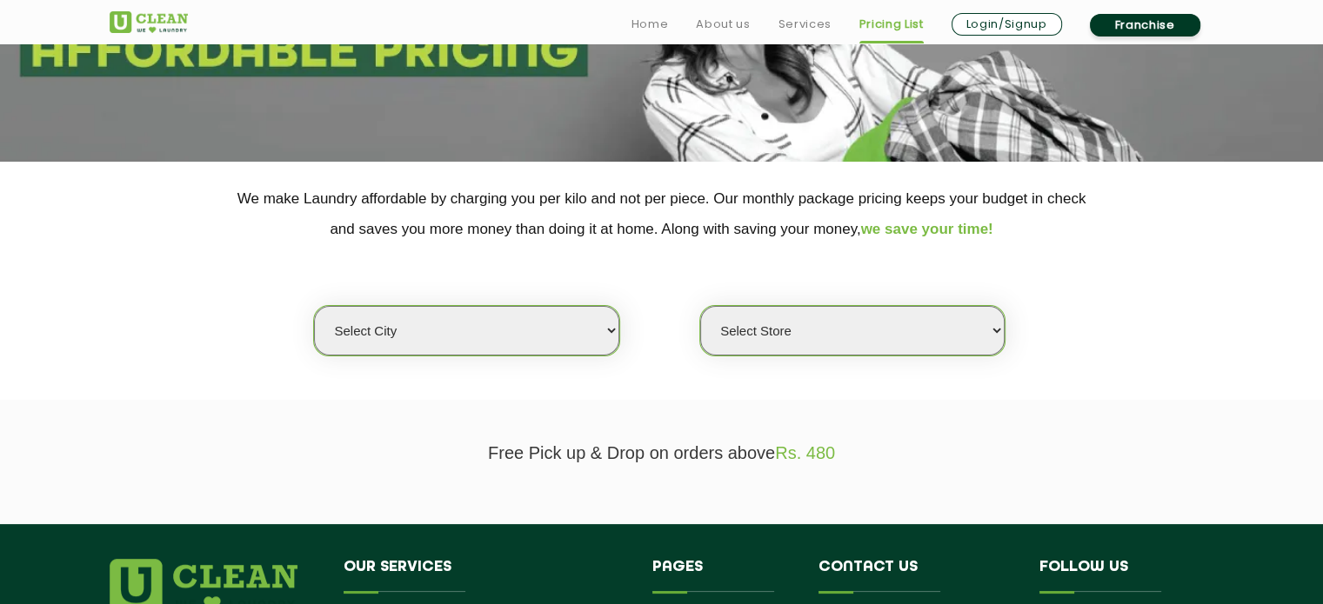
scroll to position [240, 0]
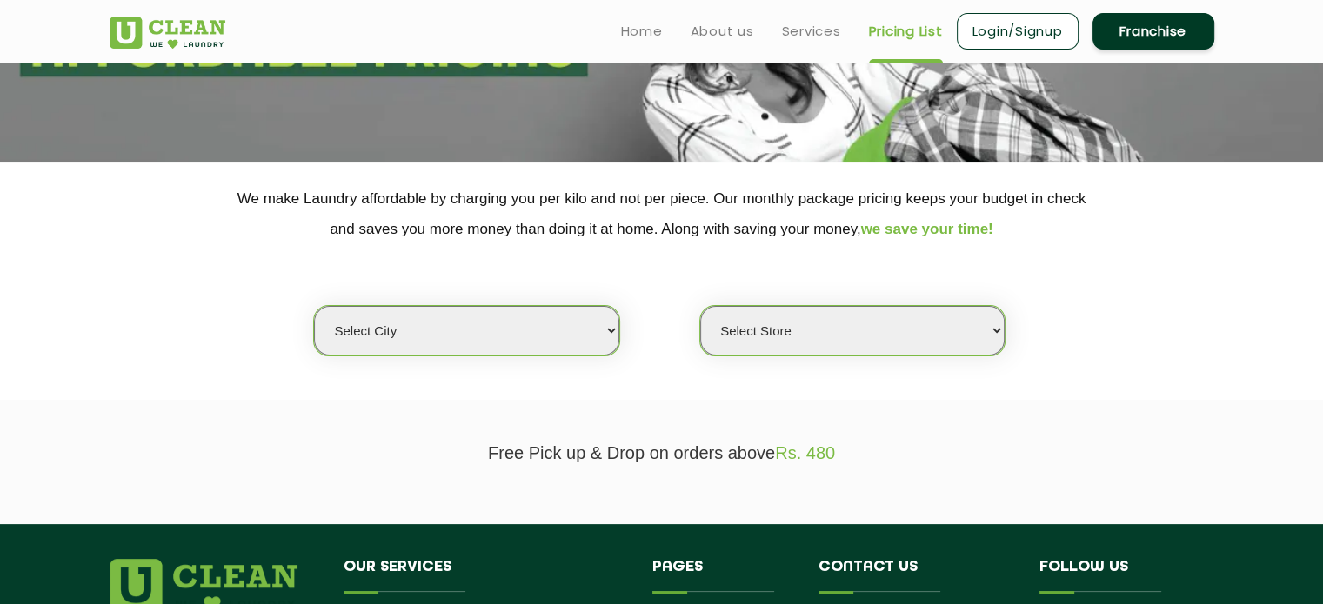
click at [498, 316] on select "Select city [GEOGRAPHIC_DATA] [GEOGRAPHIC_DATA] [GEOGRAPHIC_DATA] [GEOGRAPHIC_D…" at bounding box center [466, 331] width 304 height 50
click at [314, 306] on select "Select city [GEOGRAPHIC_DATA] [GEOGRAPHIC_DATA] [GEOGRAPHIC_DATA] [GEOGRAPHIC_D…" at bounding box center [466, 331] width 304 height 50
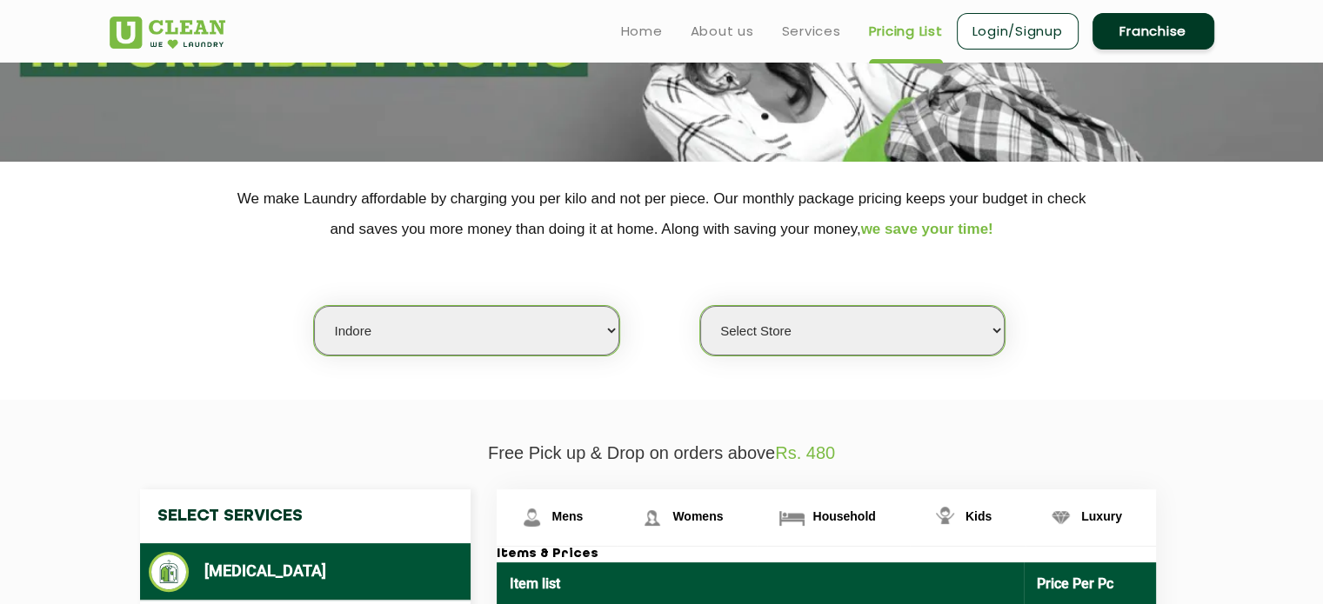
click at [776, 344] on select "Select Store" at bounding box center [852, 331] width 304 height 50
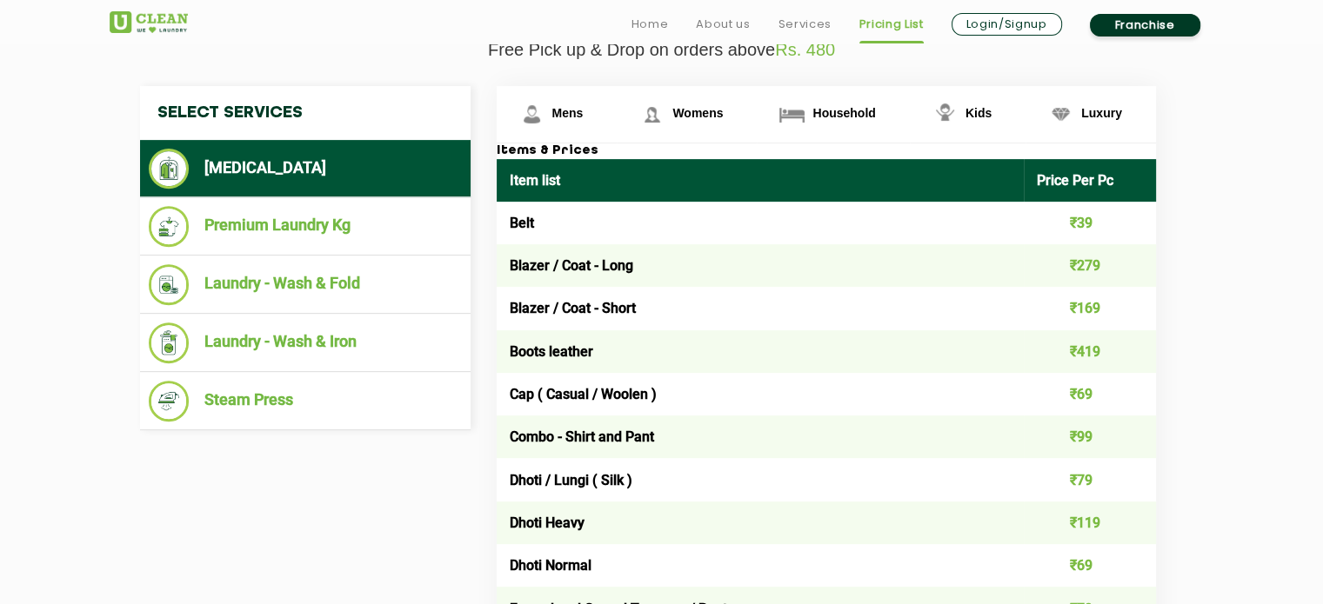
scroll to position [644, 0]
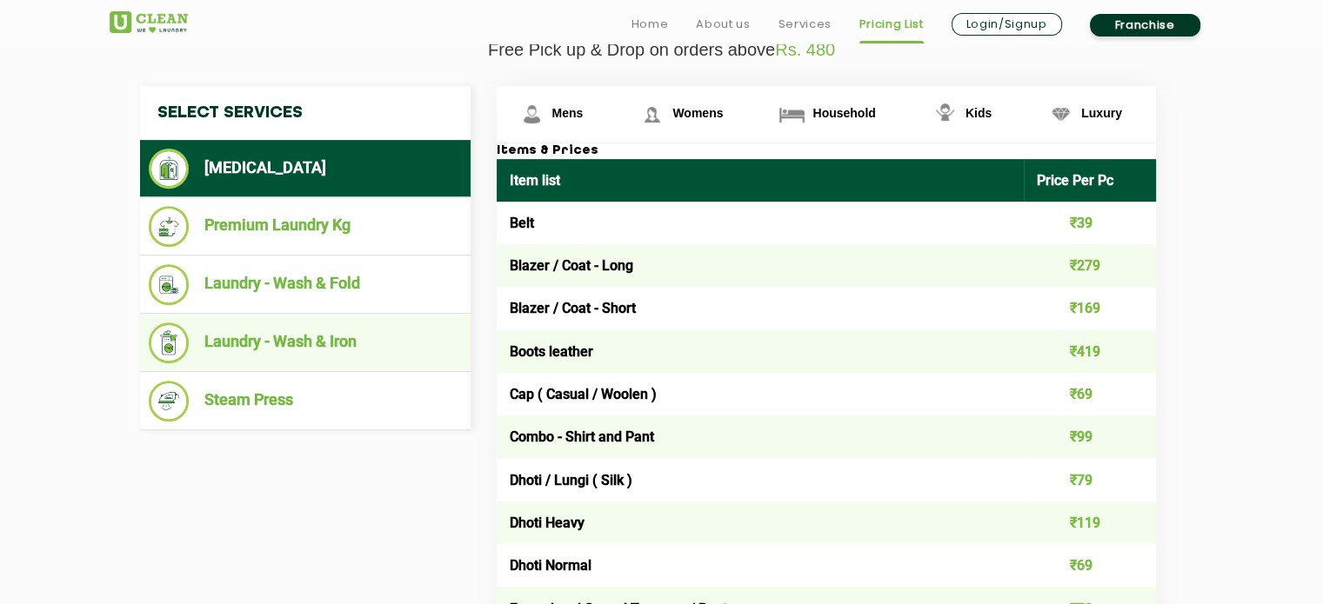
click at [389, 344] on li "Laundry - Wash & Iron" at bounding box center [305, 343] width 313 height 41
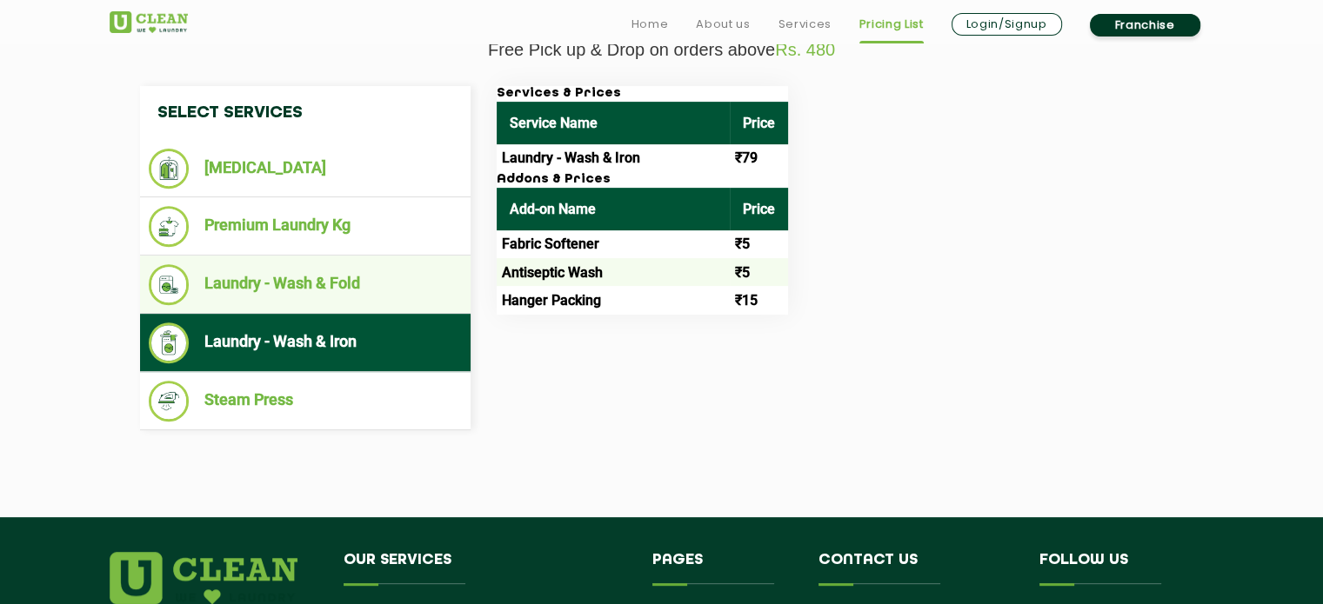
click at [400, 284] on li "Laundry - Wash & Fold" at bounding box center [305, 284] width 313 height 41
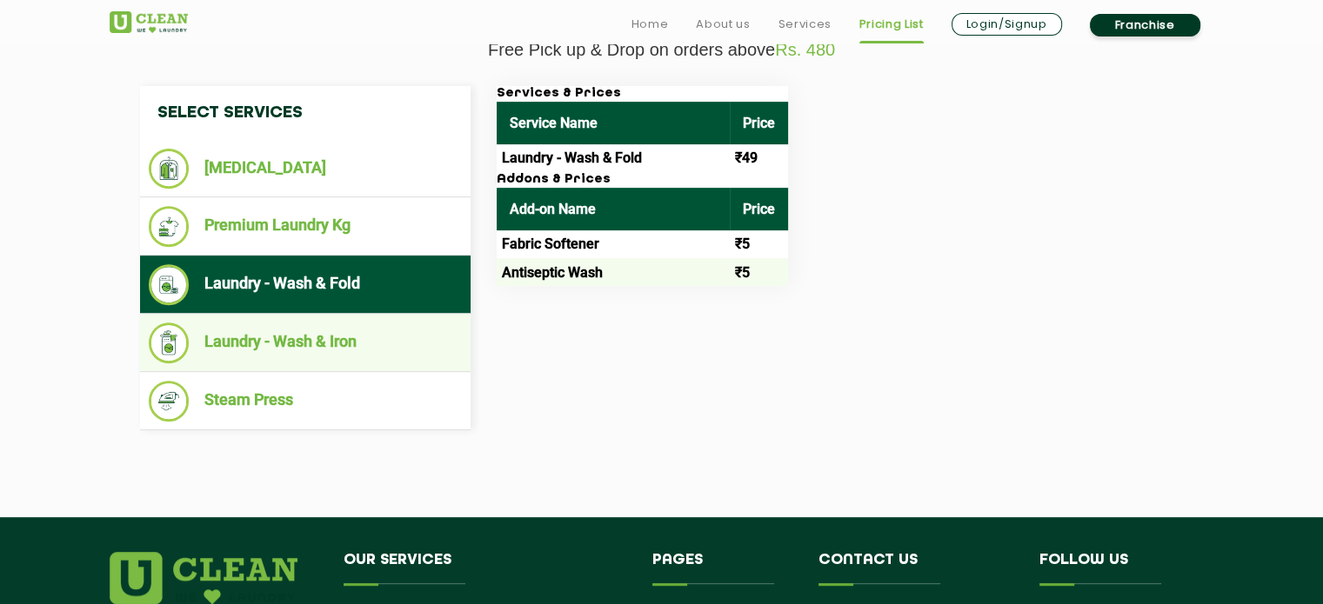
click at [418, 335] on li "Laundry - Wash & Iron" at bounding box center [305, 343] width 313 height 41
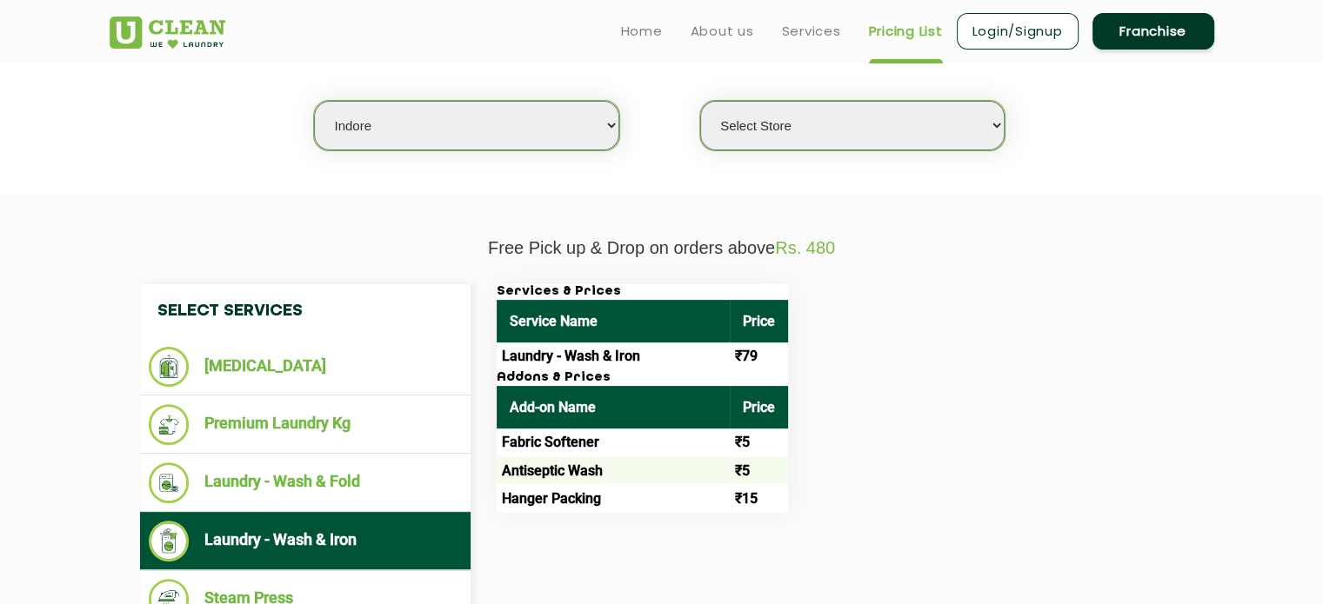
scroll to position [445, 0]
click at [497, 137] on select "Select city [GEOGRAPHIC_DATA] [GEOGRAPHIC_DATA] [GEOGRAPHIC_DATA] [GEOGRAPHIC_D…" at bounding box center [466, 126] width 304 height 50
select select "49"
click at [314, 101] on select "Select city [GEOGRAPHIC_DATA] [GEOGRAPHIC_DATA] [GEOGRAPHIC_DATA] [GEOGRAPHIC_D…" at bounding box center [466, 126] width 304 height 50
select select "0"
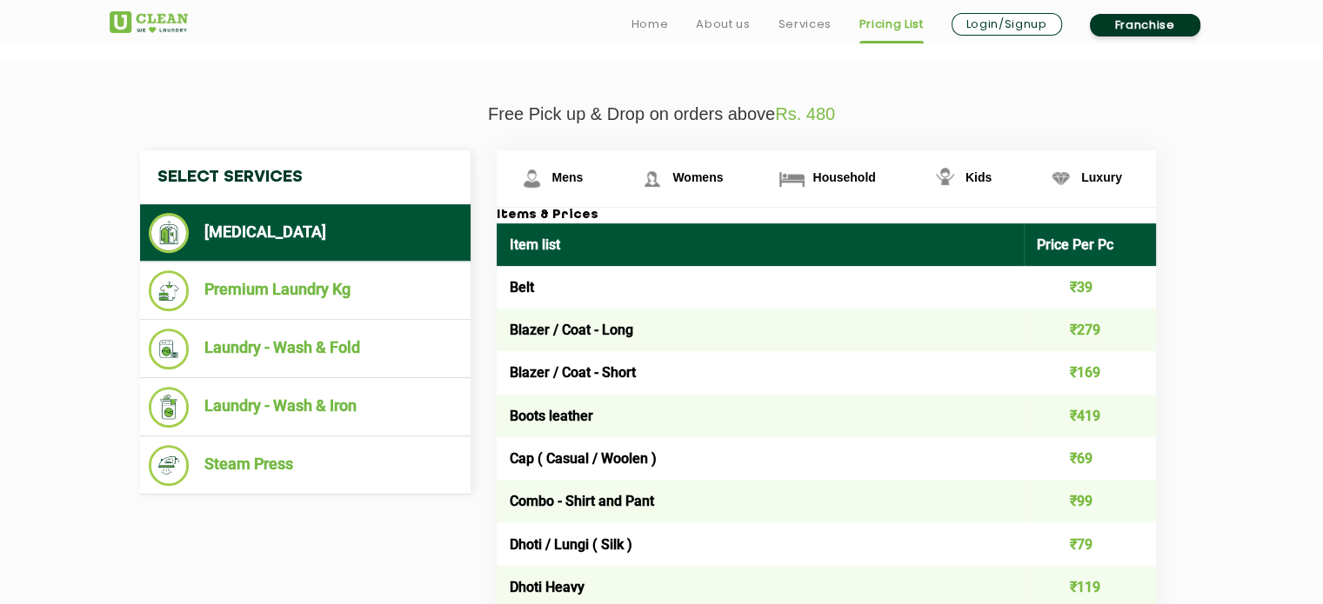
scroll to position [583, 0]
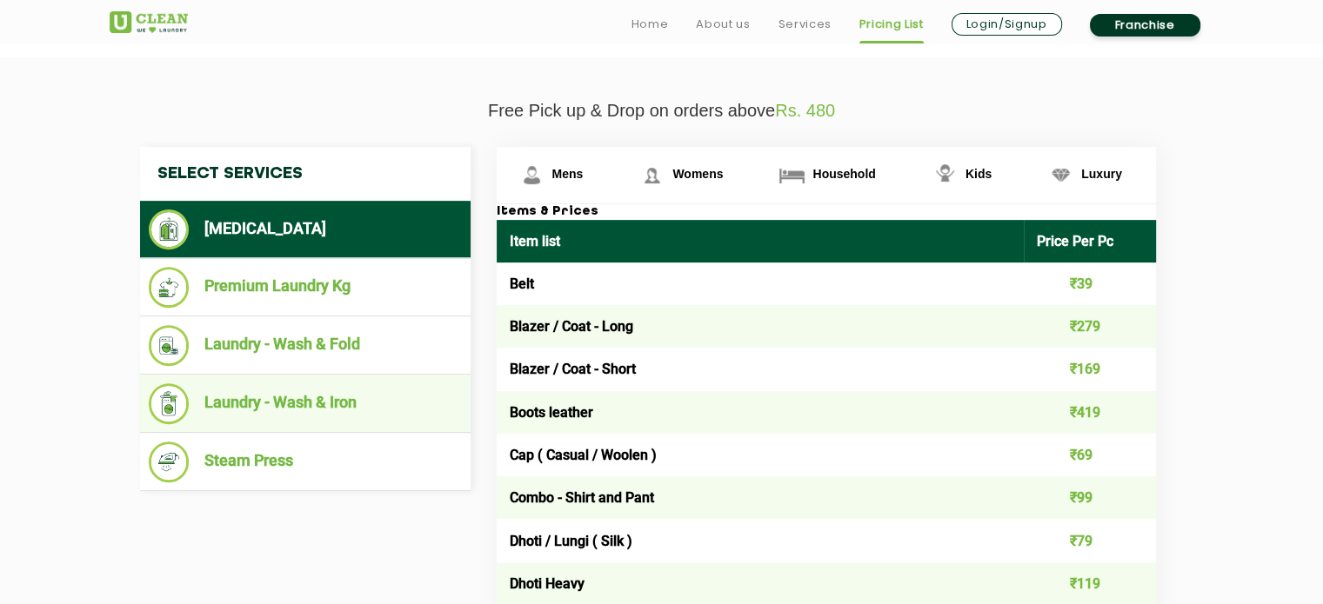
click at [376, 410] on li "Laundry - Wash & Iron" at bounding box center [305, 404] width 313 height 41
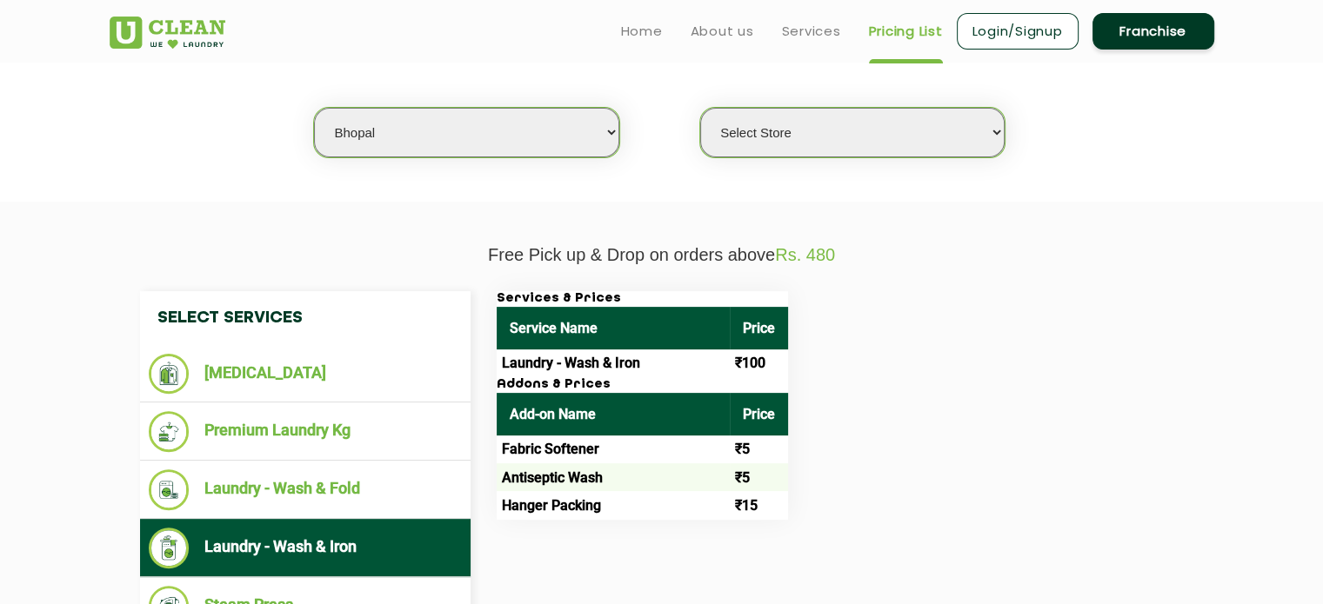
scroll to position [437, 0]
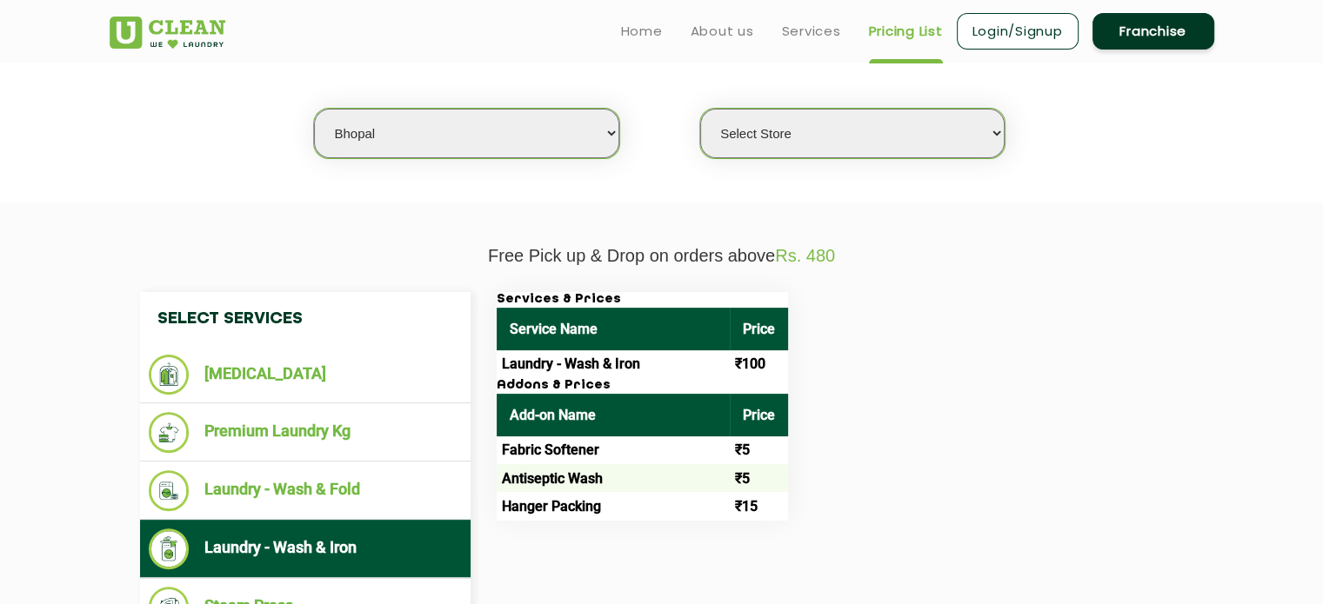
click at [497, 124] on select "Select city [GEOGRAPHIC_DATA] [GEOGRAPHIC_DATA] [GEOGRAPHIC_DATA] [GEOGRAPHIC_D…" at bounding box center [466, 134] width 304 height 50
select select "206"
click at [314, 109] on select "Select city [GEOGRAPHIC_DATA] [GEOGRAPHIC_DATA] [GEOGRAPHIC_DATA] [GEOGRAPHIC_D…" at bounding box center [466, 134] width 304 height 50
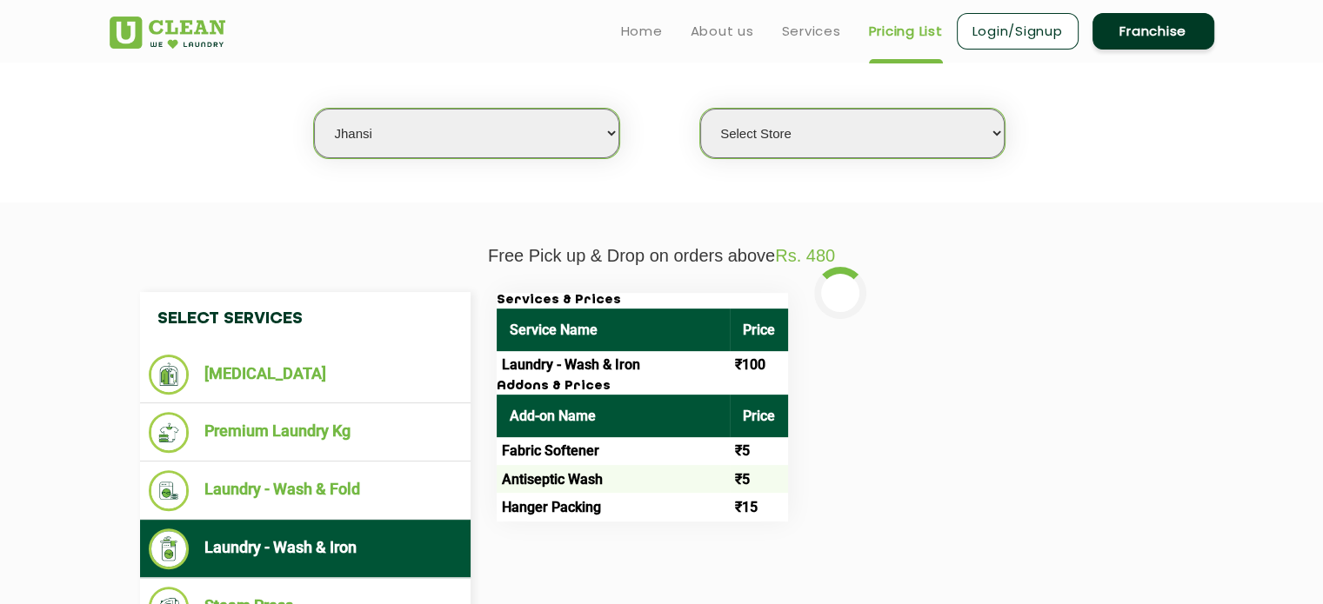
select select "0"
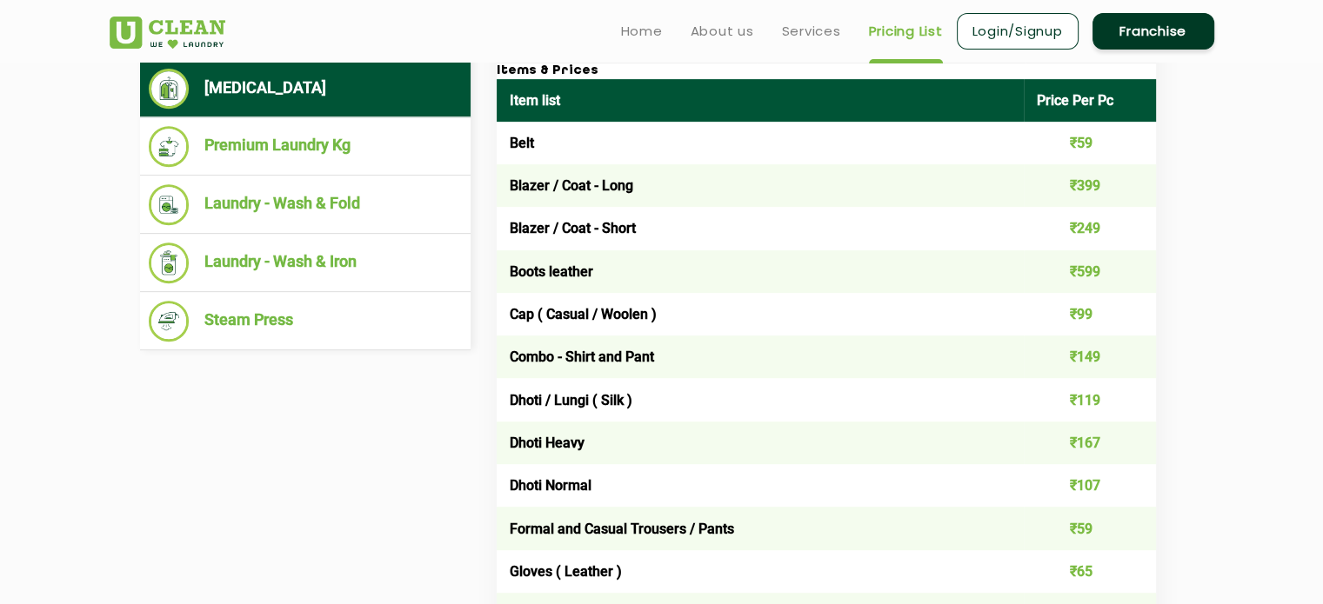
scroll to position [722, 0]
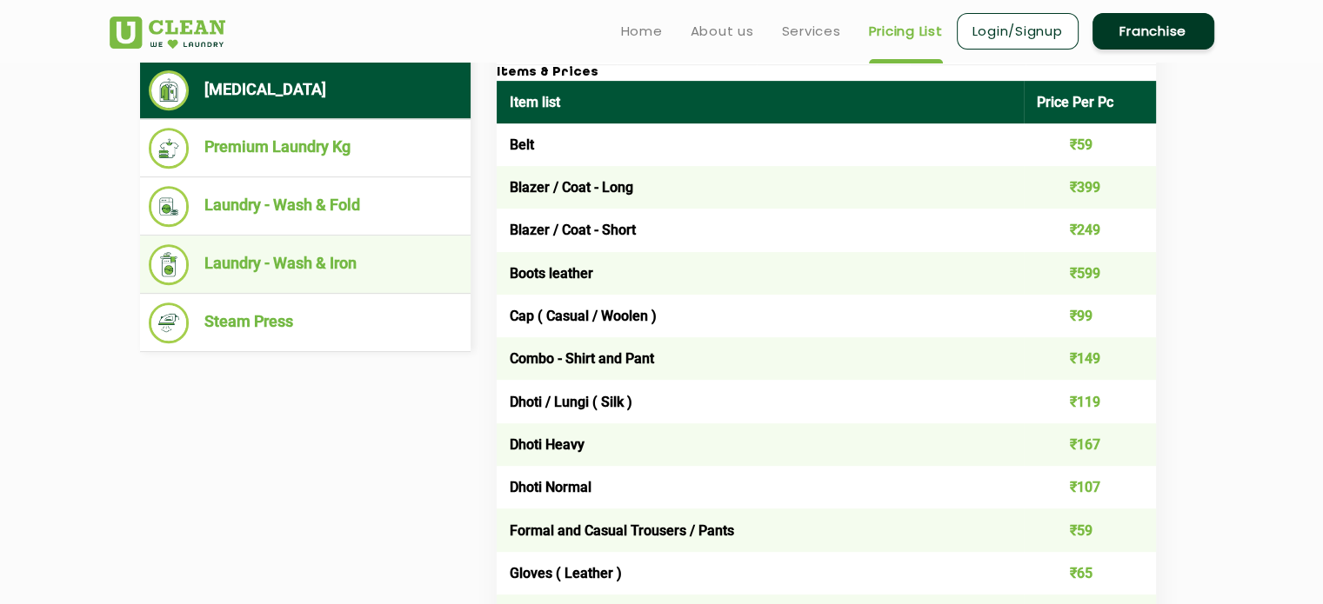
click at [379, 251] on li "Laundry - Wash & Iron" at bounding box center [305, 264] width 313 height 41
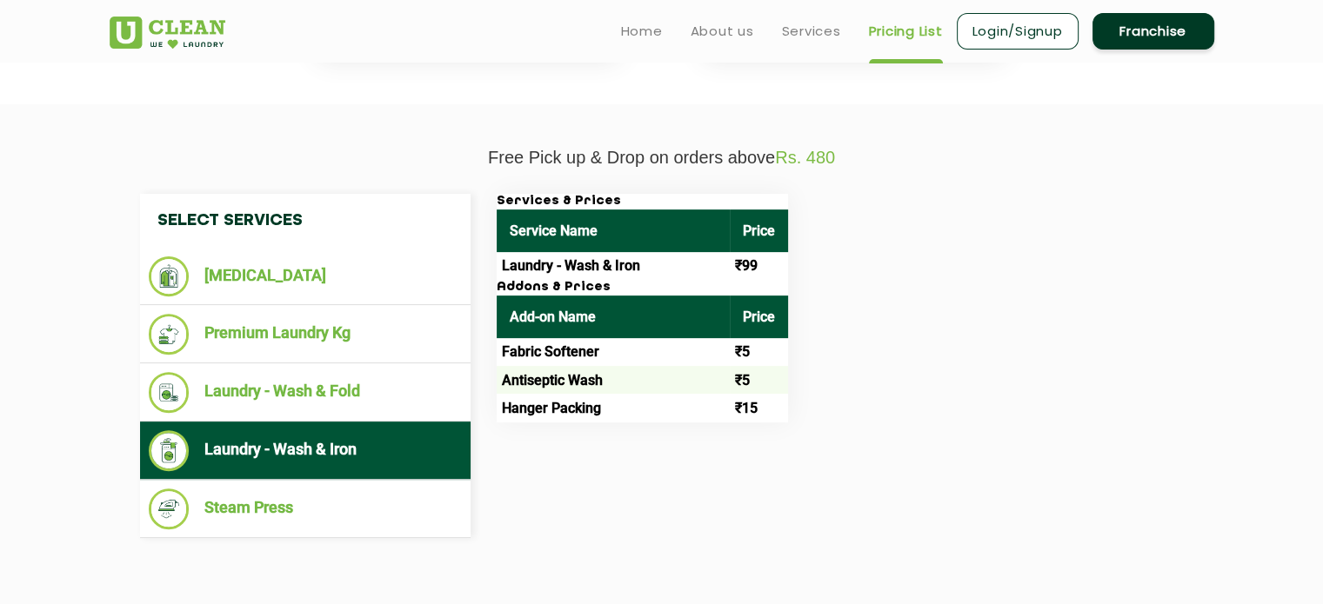
scroll to position [536, 0]
click at [668, 187] on div "Select Services Dry Cleaning Premium Laundry Kg Laundry - Wash & Fold Laundry -…" at bounding box center [662, 366] width 1131 height 397
click at [682, 169] on div "Select Services Dry Cleaning Premium Laundry Kg Laundry - Wash & Fold Laundry -…" at bounding box center [662, 366] width 1131 height 397
click at [540, 201] on h3 "Services & Prices" at bounding box center [642, 202] width 291 height 16
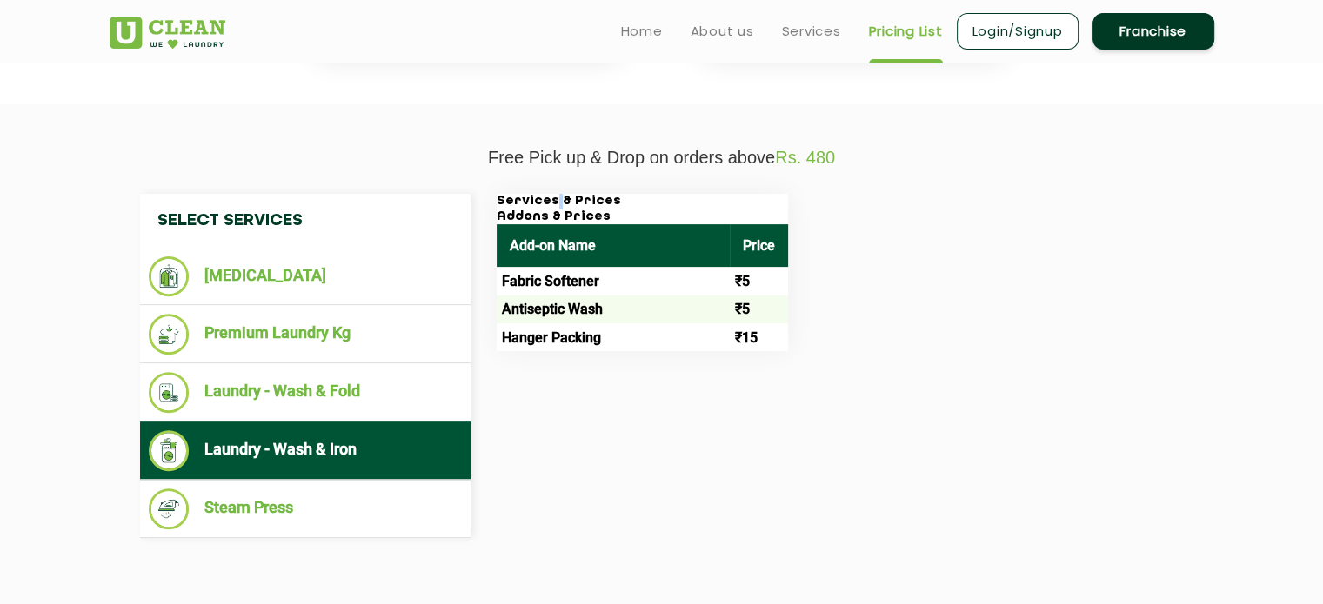
click at [540, 201] on h3 "Services & Prices" at bounding box center [642, 202] width 291 height 16
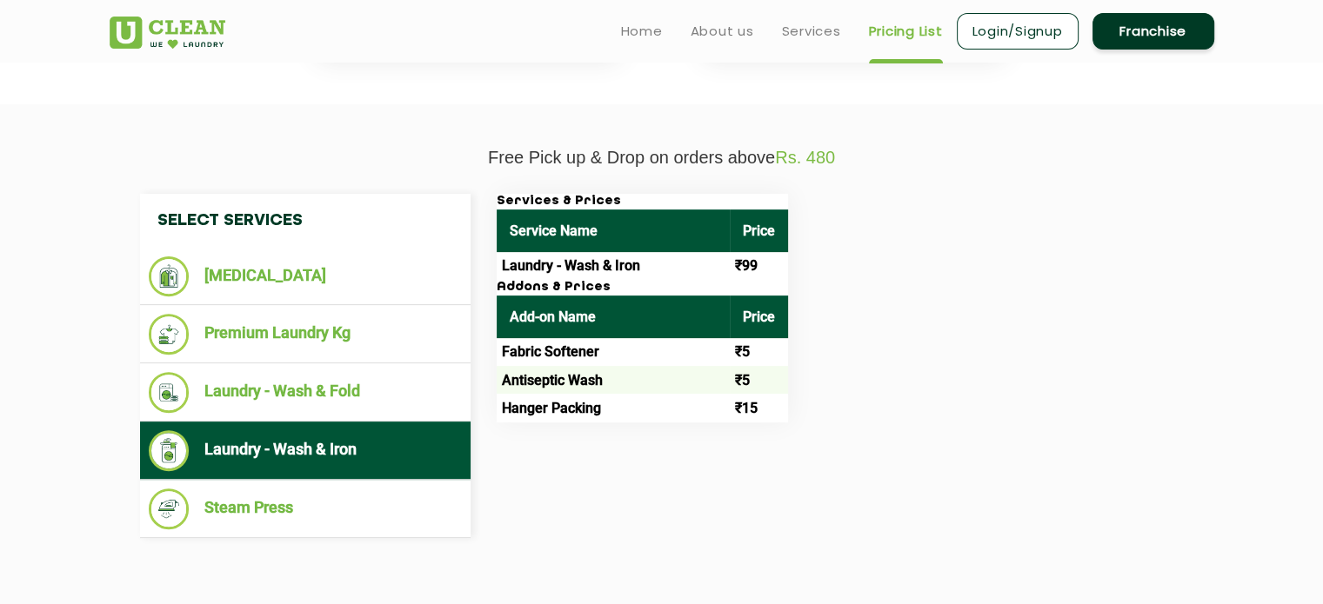
click at [591, 201] on h3 "Services & Prices" at bounding box center [642, 202] width 291 height 16
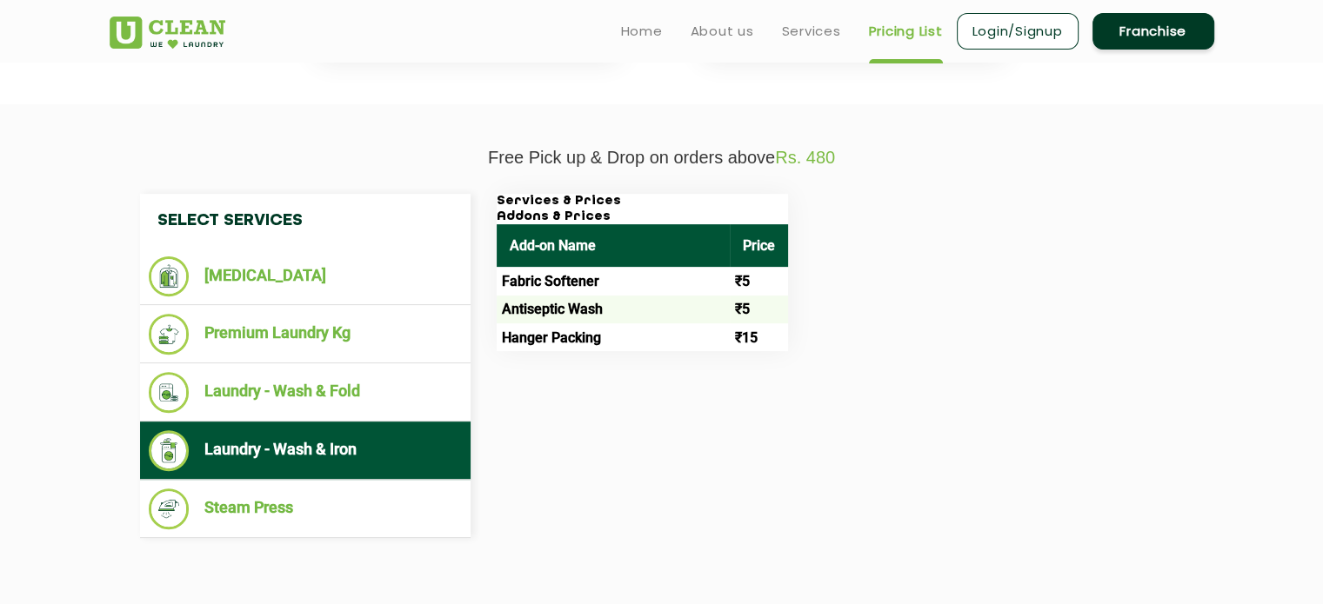
click at [577, 201] on h3 "Services & Prices" at bounding box center [642, 202] width 291 height 16
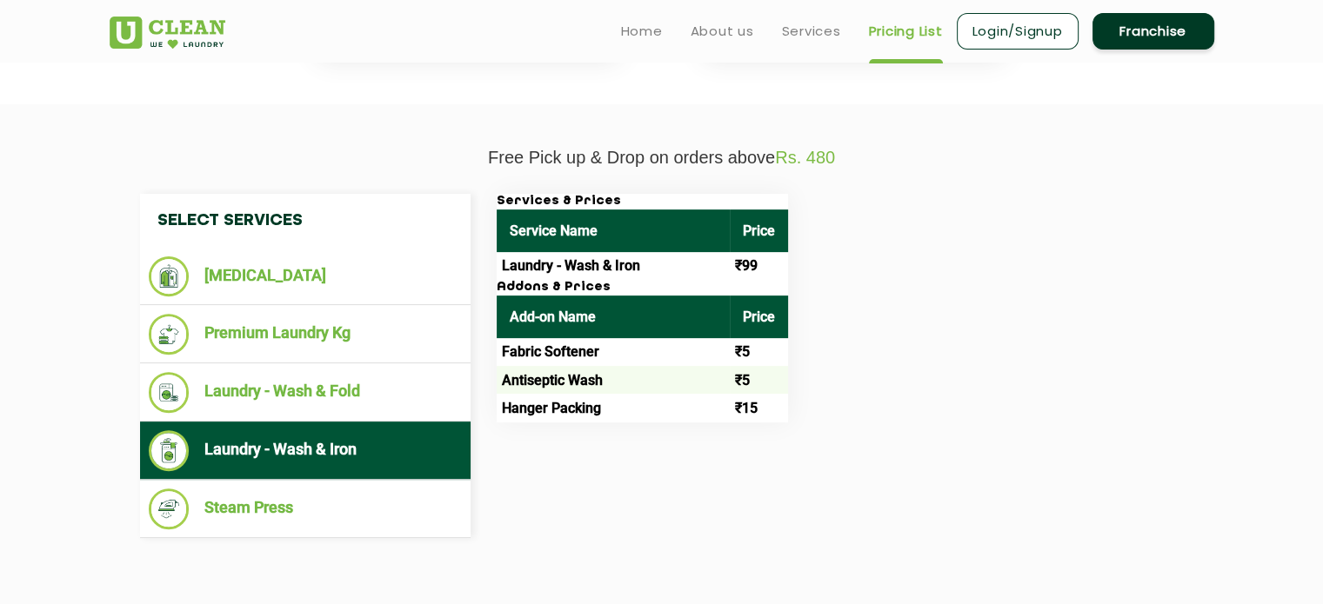
click at [582, 204] on h3 "Services & Prices" at bounding box center [642, 202] width 291 height 16
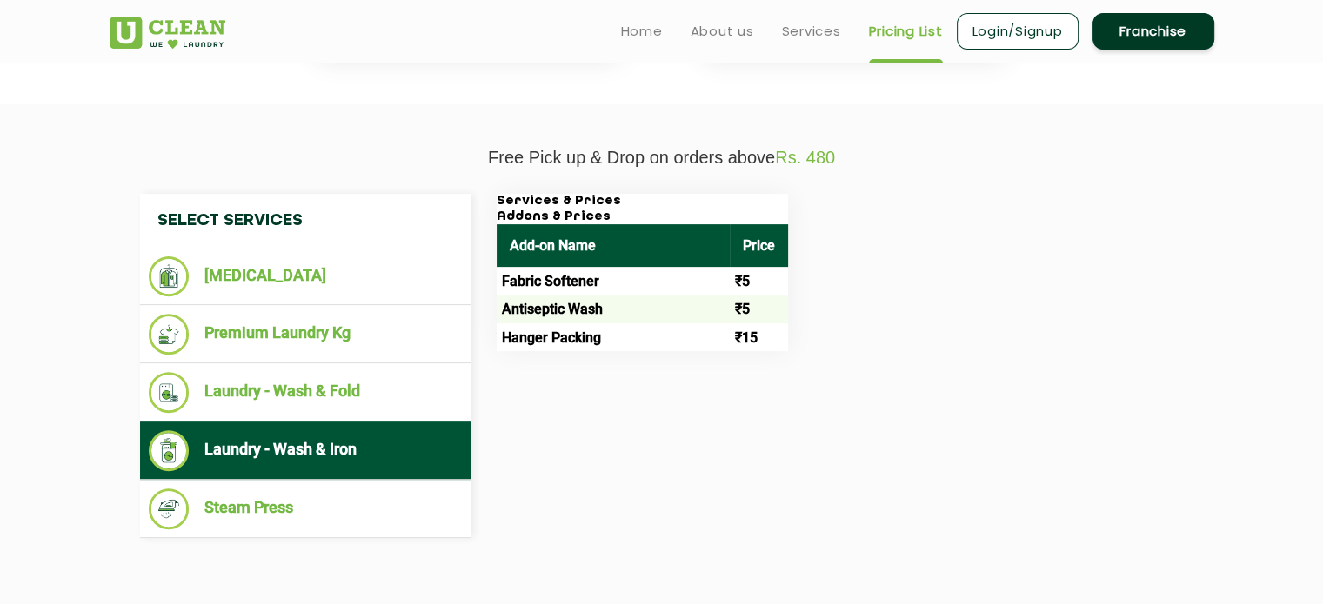
click at [582, 204] on h3 "Services & Prices" at bounding box center [642, 202] width 291 height 16
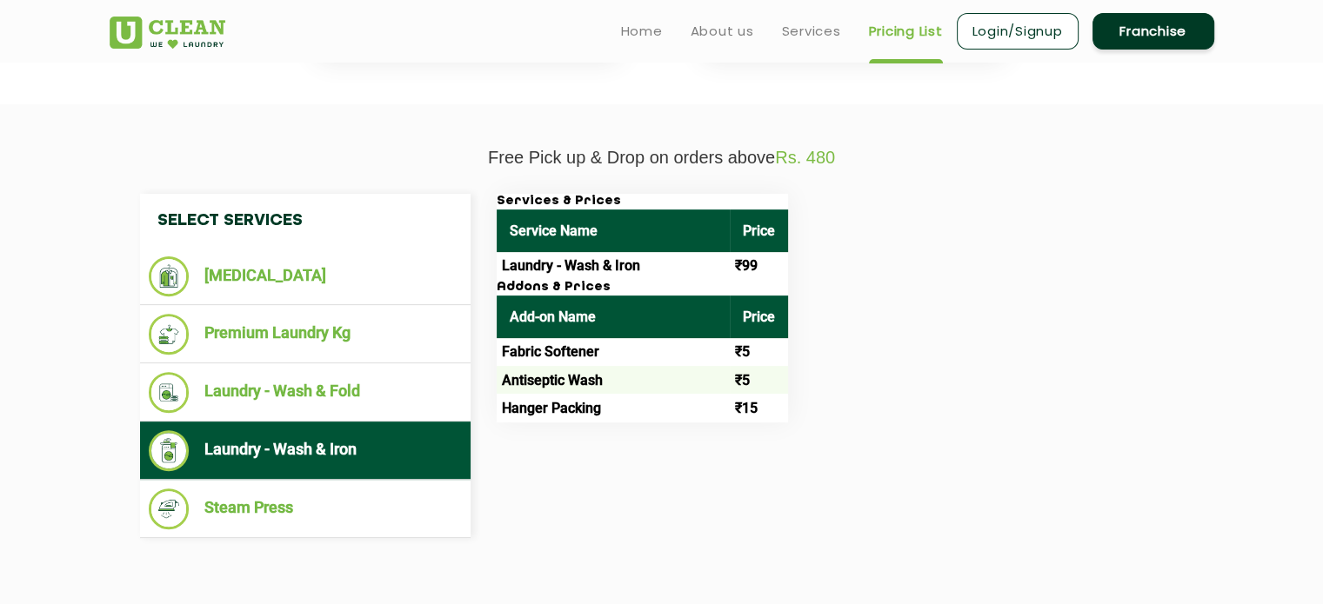
click at [698, 296] on th "Add-on Name" at bounding box center [613, 317] width 233 height 43
click at [694, 317] on th "Add-on Name" at bounding box center [613, 317] width 233 height 43
click at [693, 341] on td "Fabric Softener" at bounding box center [613, 352] width 233 height 28
drag, startPoint x: 693, startPoint y: 341, endPoint x: 684, endPoint y: 274, distance: 67.6
click at [684, 274] on div "Services & Prices Service Name Price Laundry - Wash & Iron ₹99 Addons & Prices …" at bounding box center [642, 308] width 291 height 229
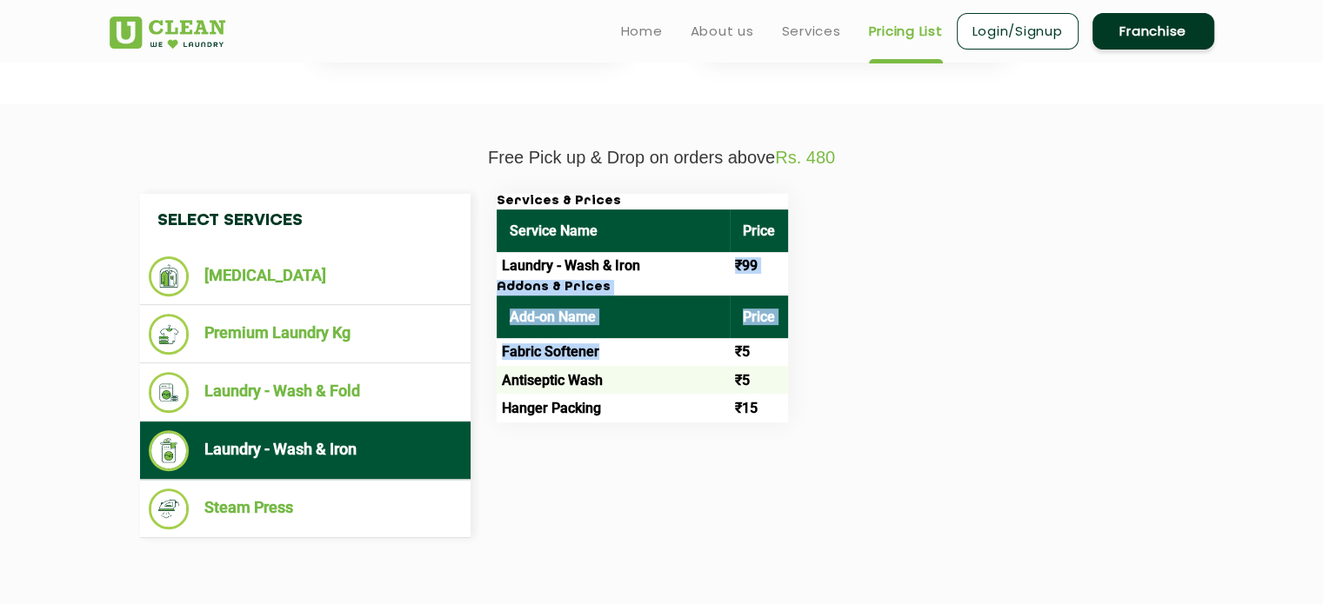
click at [684, 274] on td "Laundry - Wash & Iron" at bounding box center [613, 266] width 233 height 28
click at [691, 182] on div "Select Services Dry Cleaning Premium Laundry Kg Laundry - Wash & Fold Laundry -…" at bounding box center [662, 366] width 1131 height 397
click at [814, 44] on ul "Home About us Services Pricing List Login/Signup Franchise" at bounding box center [910, 30] width 607 height 41
click at [817, 30] on link "Services" at bounding box center [811, 31] width 59 height 21
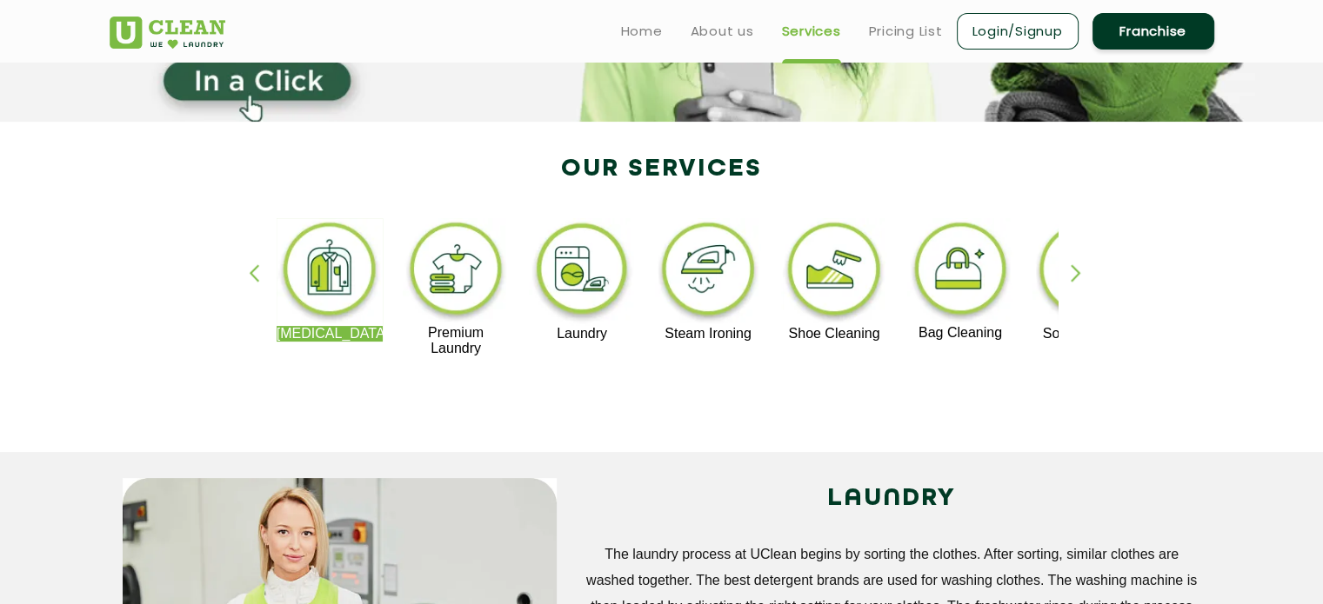
scroll to position [226, 0]
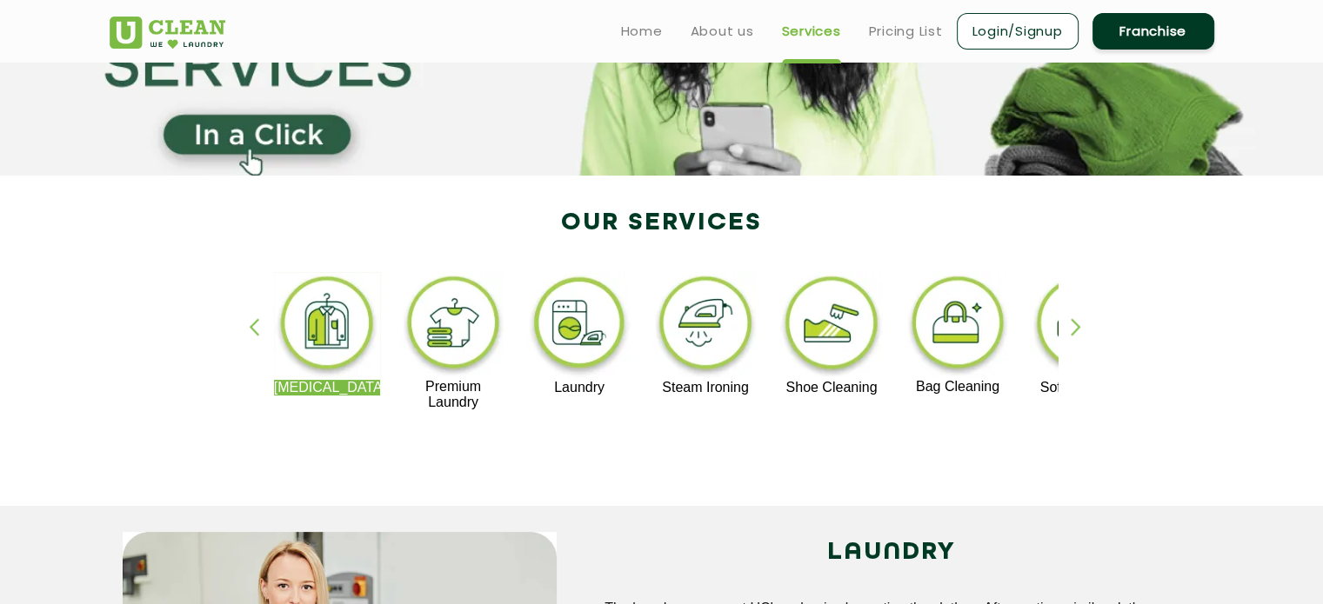
drag, startPoint x: 625, startPoint y: 355, endPoint x: 616, endPoint y: 349, distance: 11.3
click at [616, 349] on img at bounding box center [579, 326] width 107 height 108
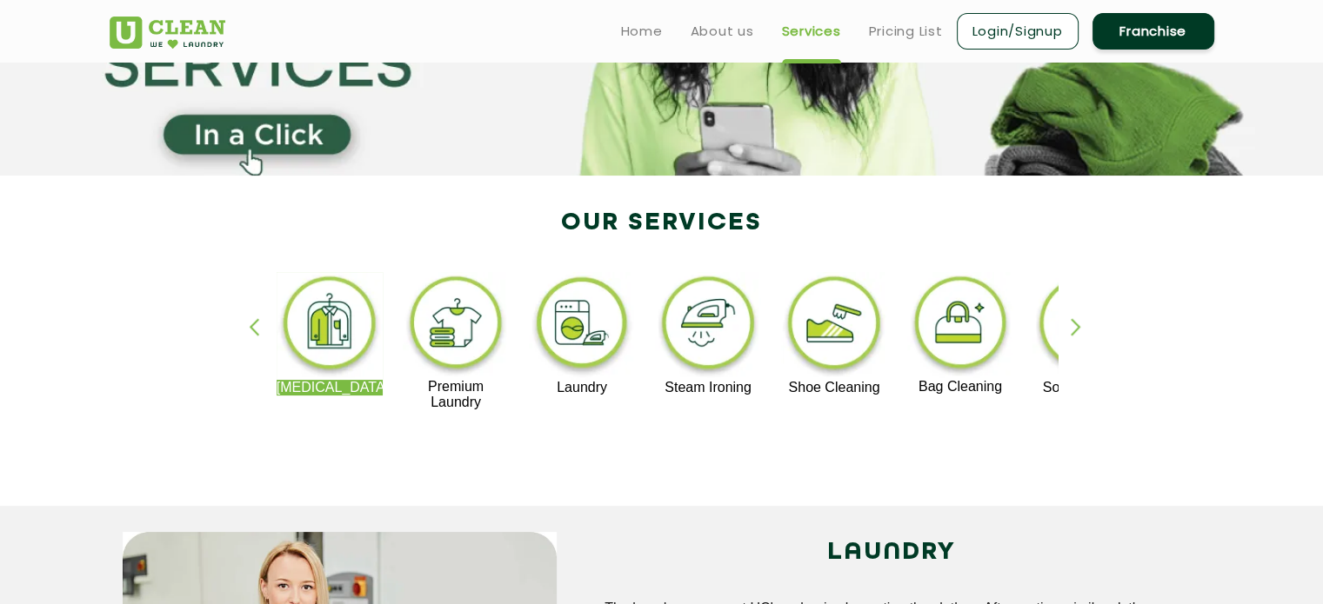
click at [609, 344] on img at bounding box center [582, 326] width 107 height 108
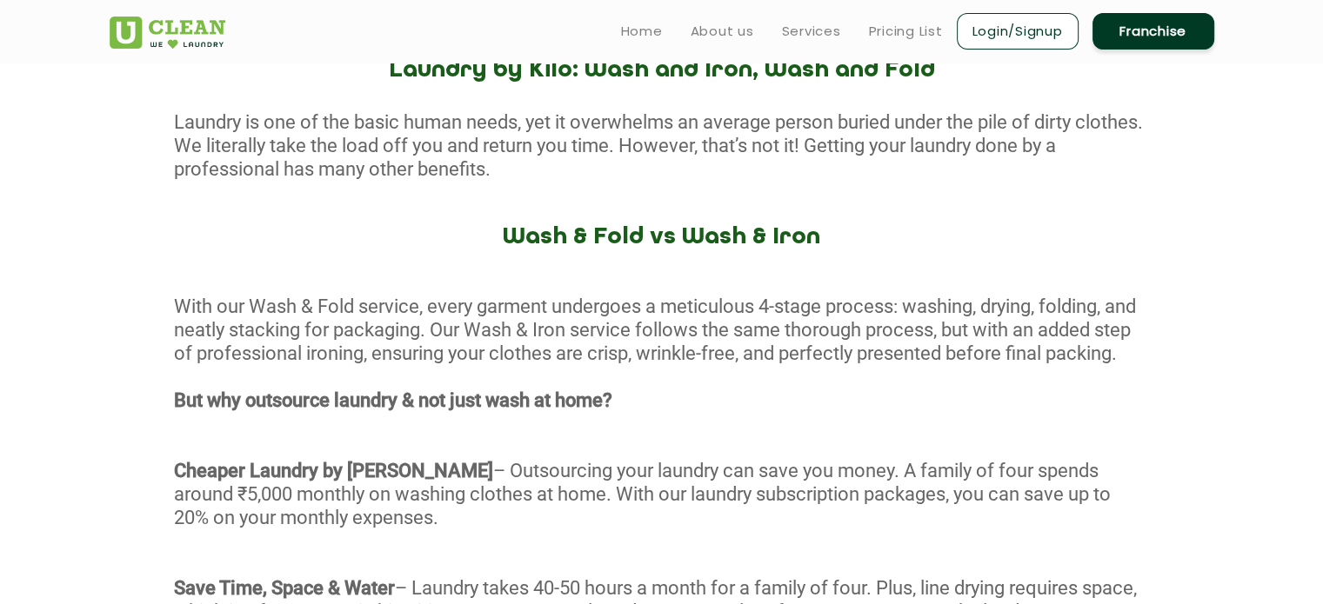
scroll to position [701, 0]
